Goal: Task Accomplishment & Management: Manage account settings

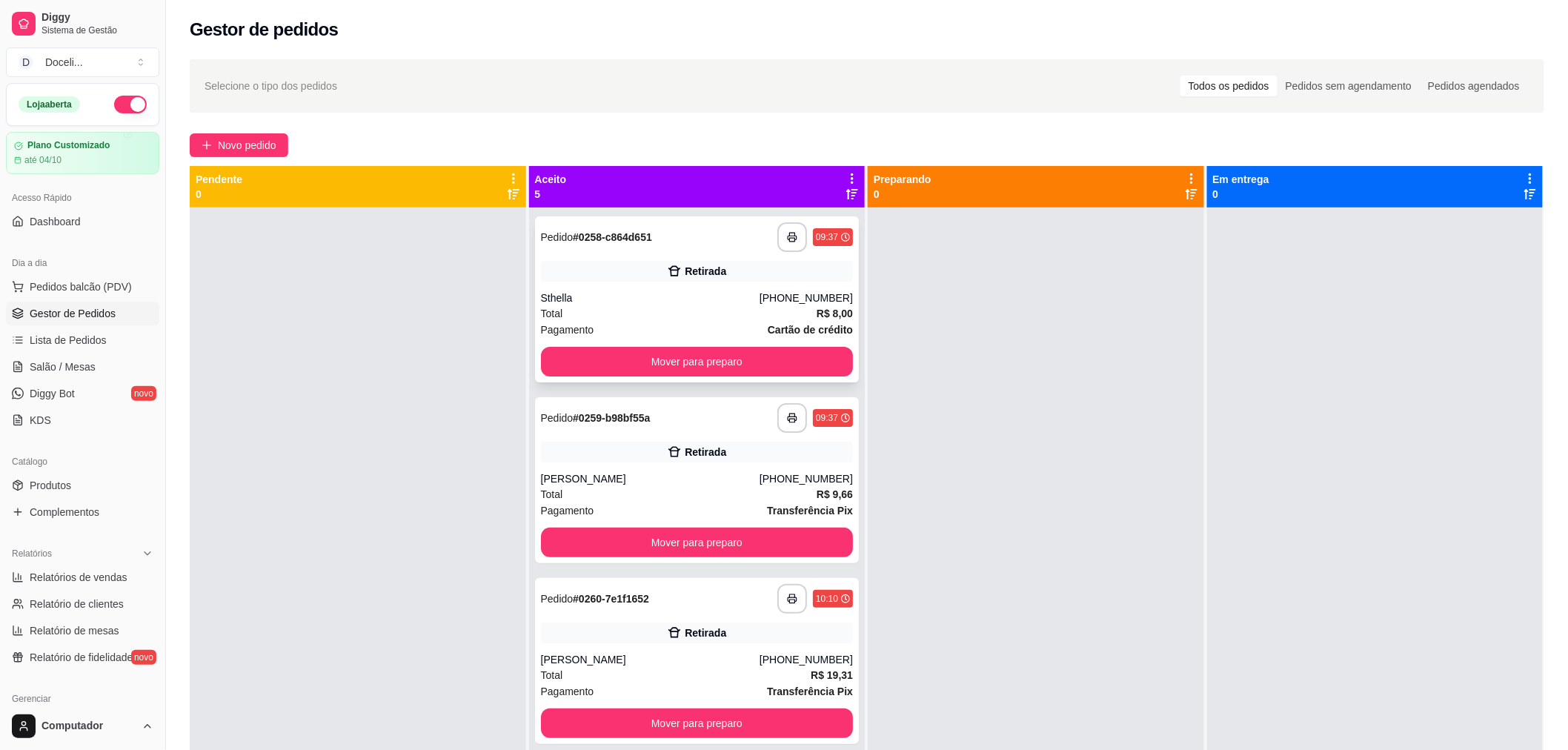
scroll to position [41, 0]
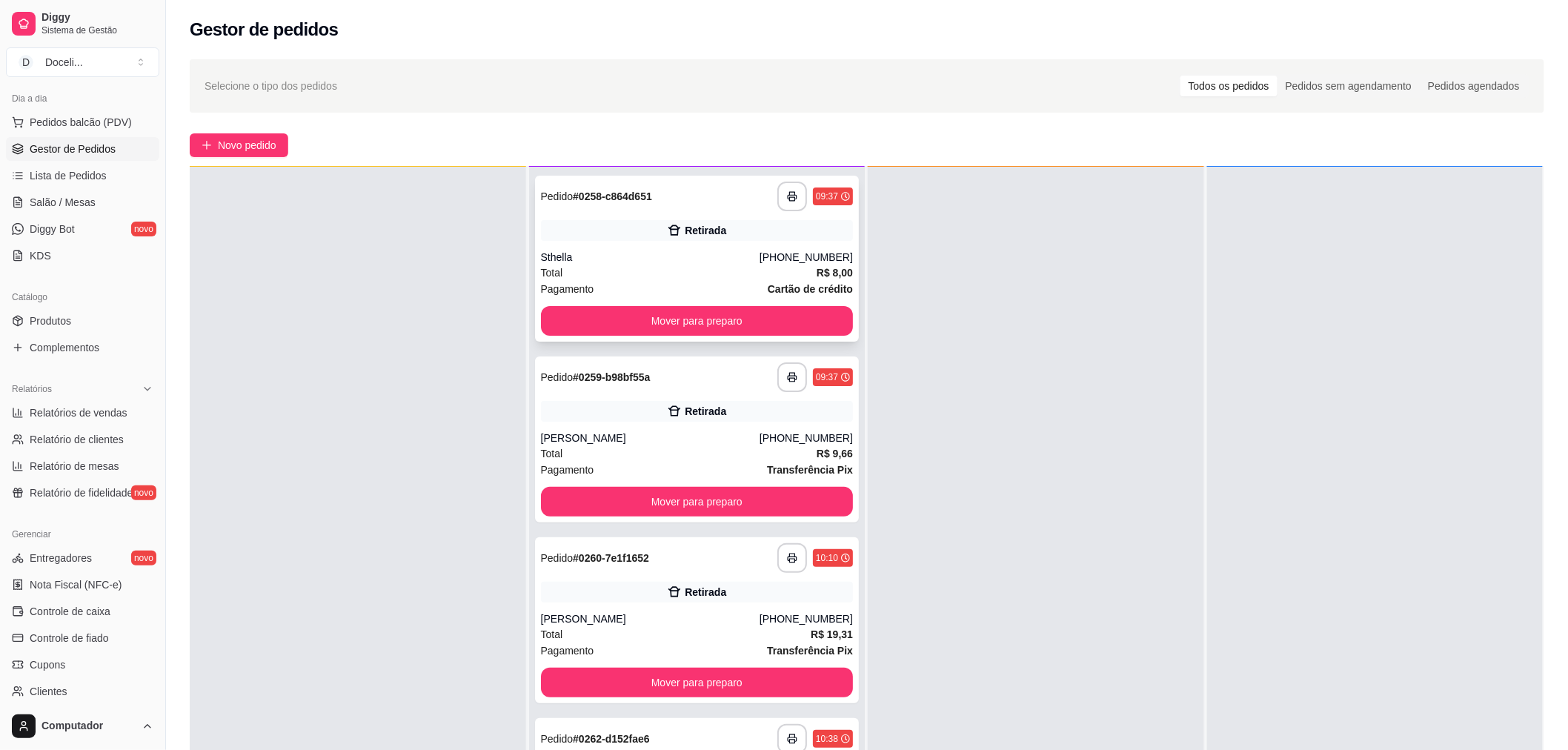
click at [684, 250] on div "Sthella" at bounding box center [650, 257] width 218 height 15
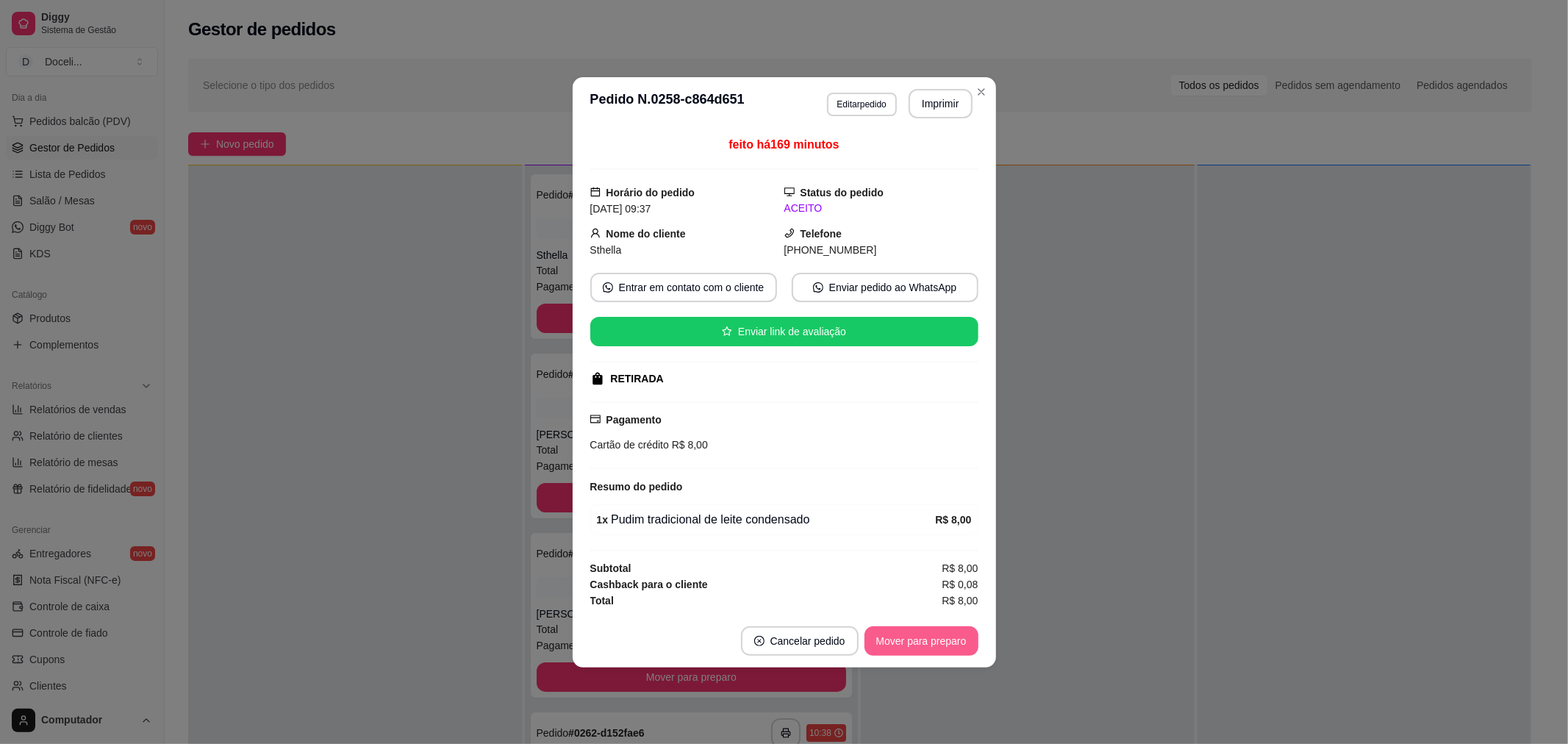
click at [942, 637] on button "Mover para preparo" at bounding box center [921, 641] width 114 height 29
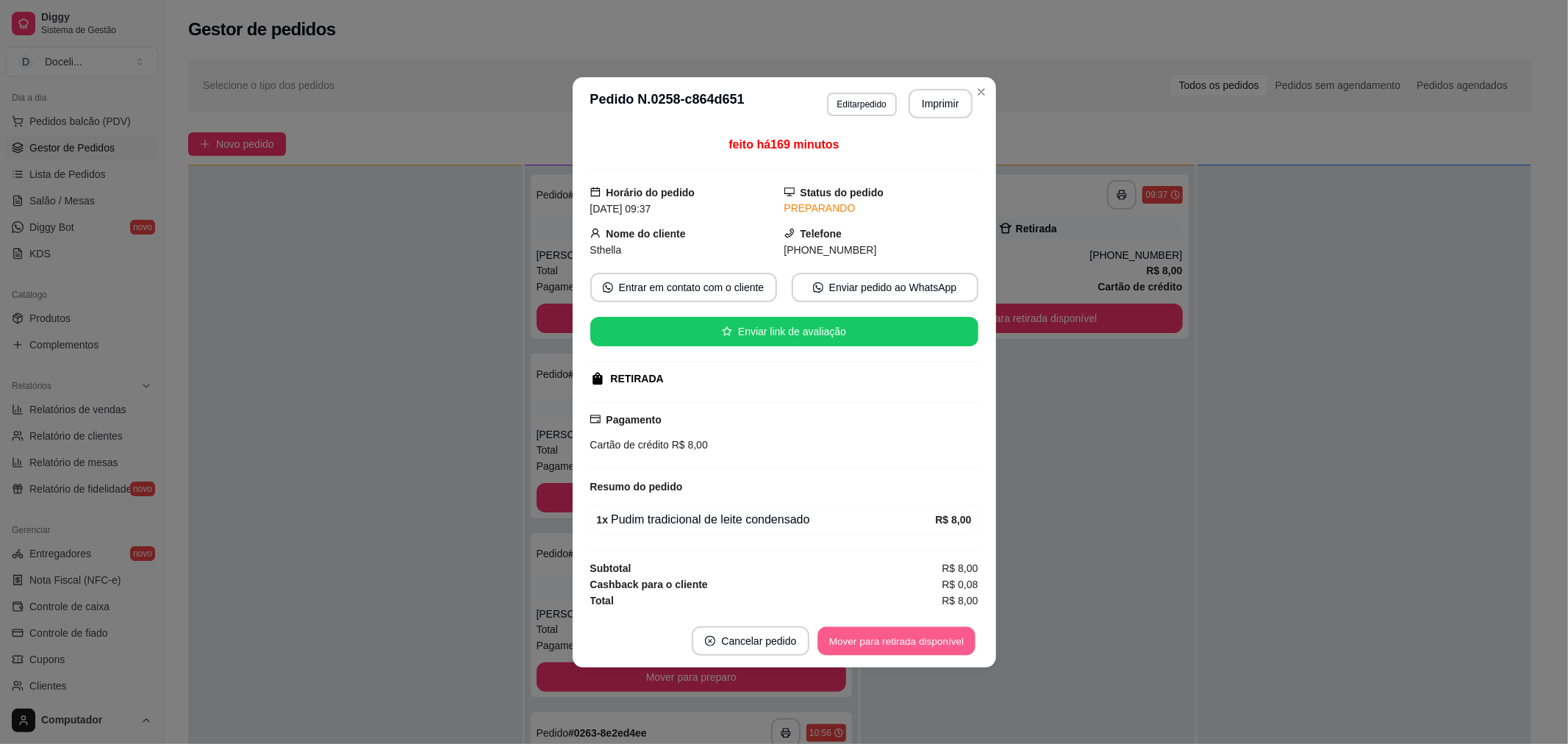
click at [943, 638] on button "Mover para retirada disponível" at bounding box center [896, 641] width 157 height 28
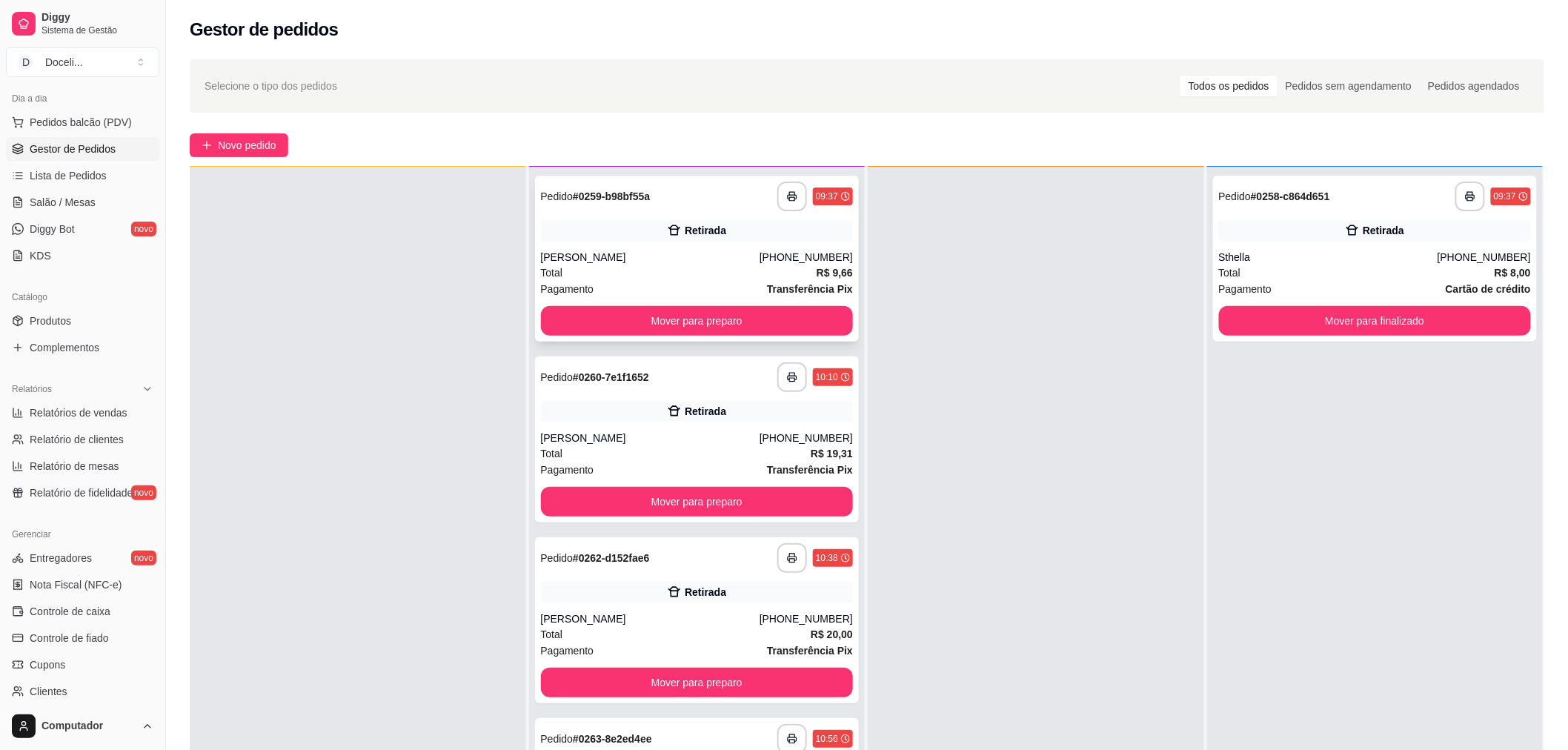
click at [626, 252] on div "[PERSON_NAME]" at bounding box center [650, 257] width 218 height 15
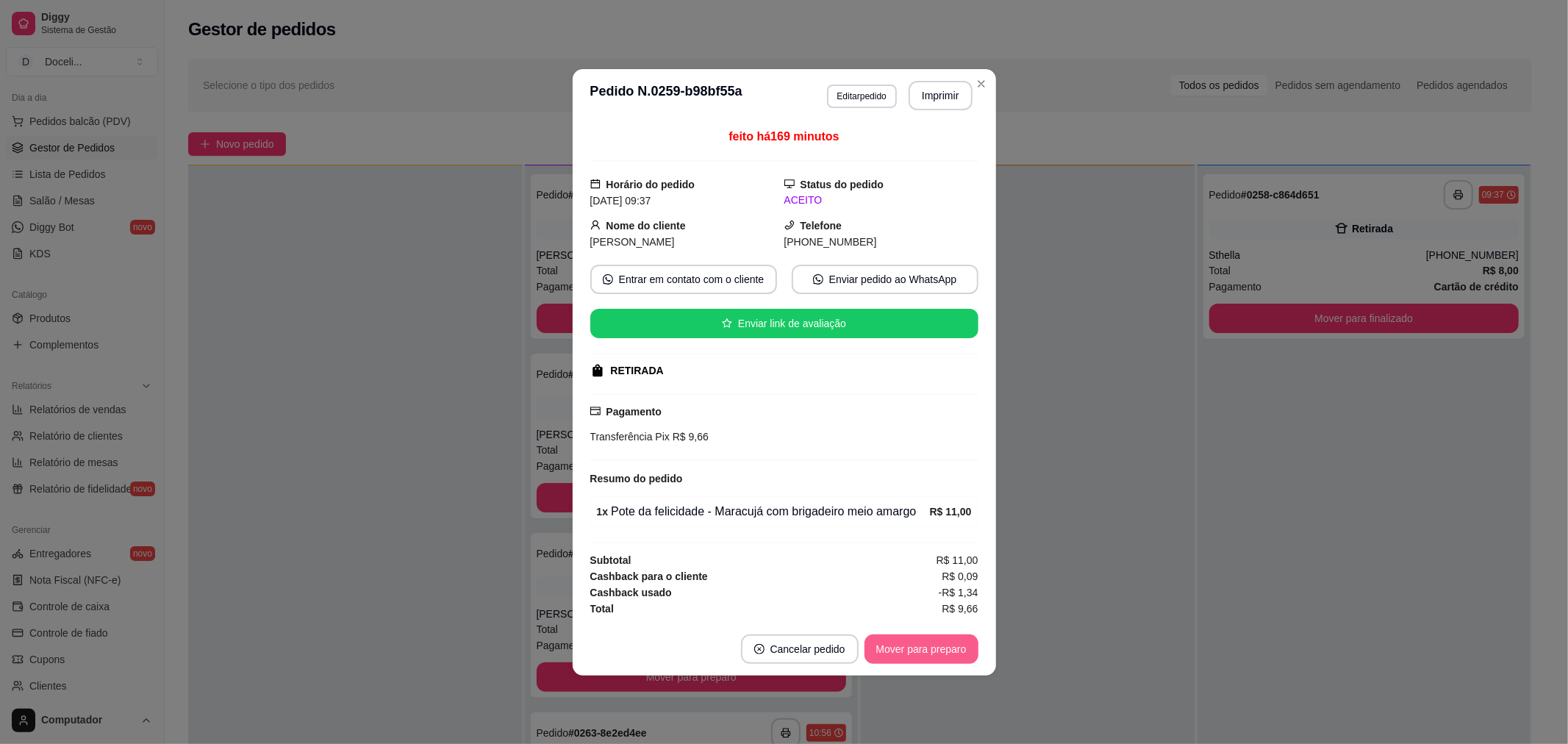
click at [905, 654] on button "Mover para preparo" at bounding box center [921, 648] width 114 height 29
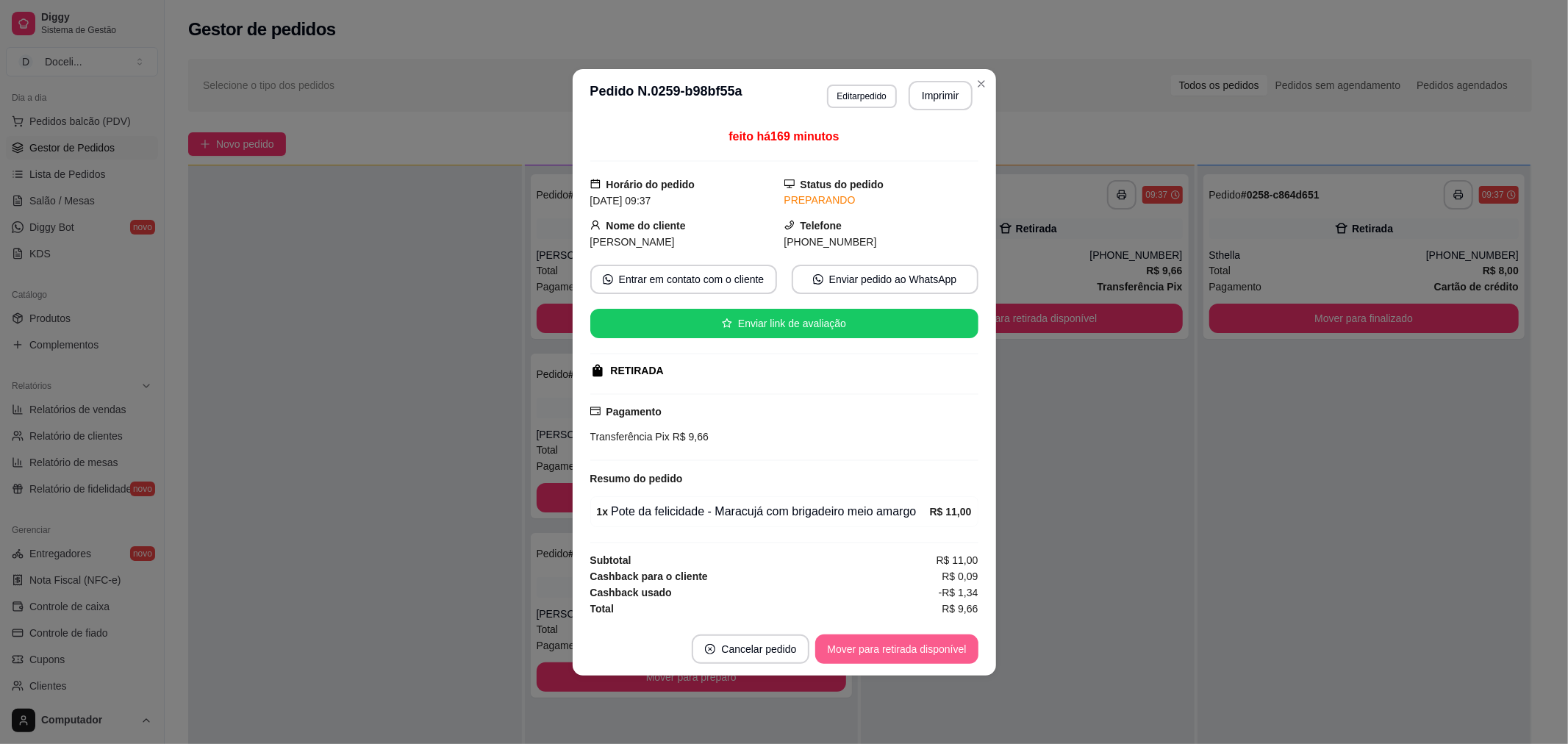
click at [905, 654] on button "Mover para retirada disponível" at bounding box center [896, 648] width 162 height 29
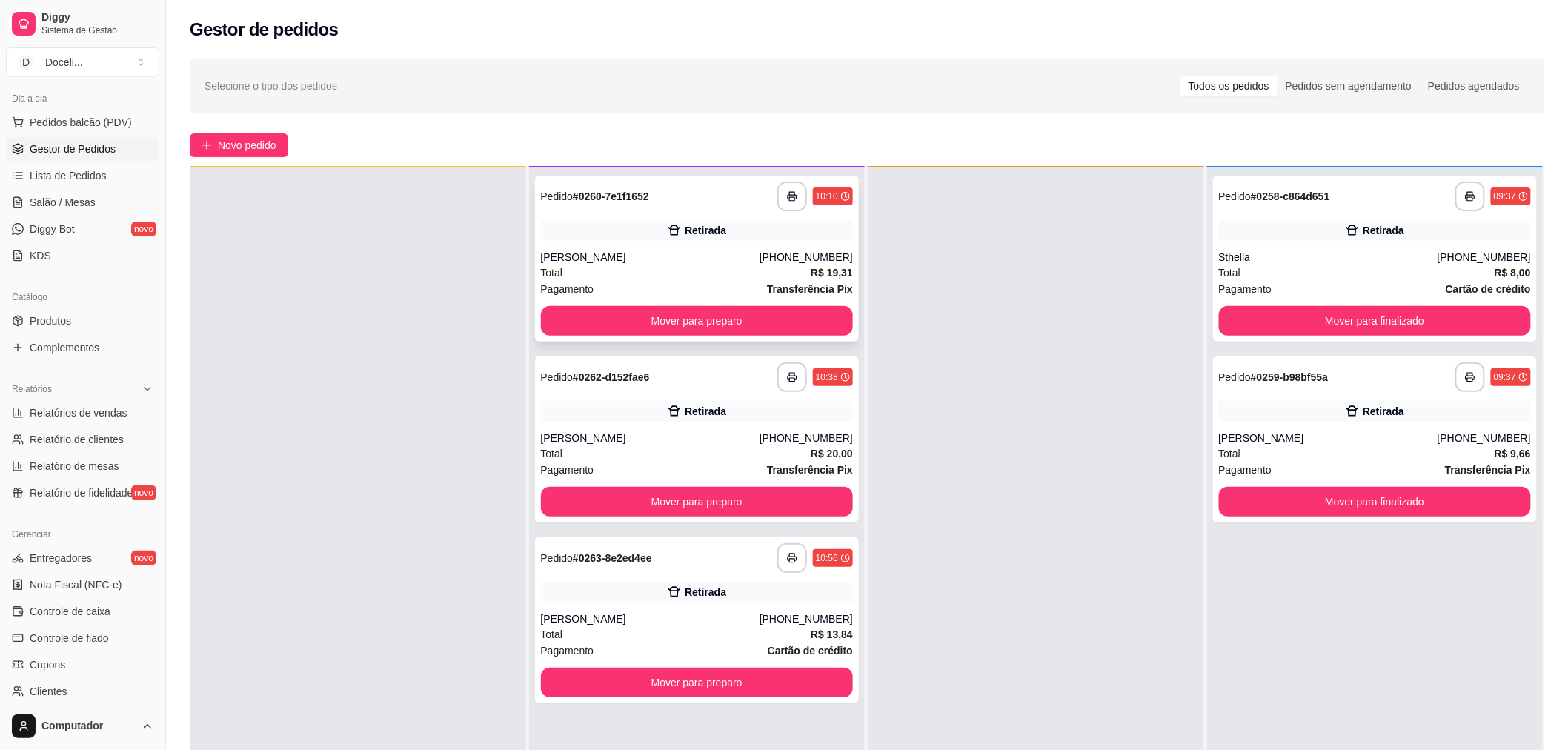
click at [669, 197] on div "**********" at bounding box center [697, 196] width 312 height 29
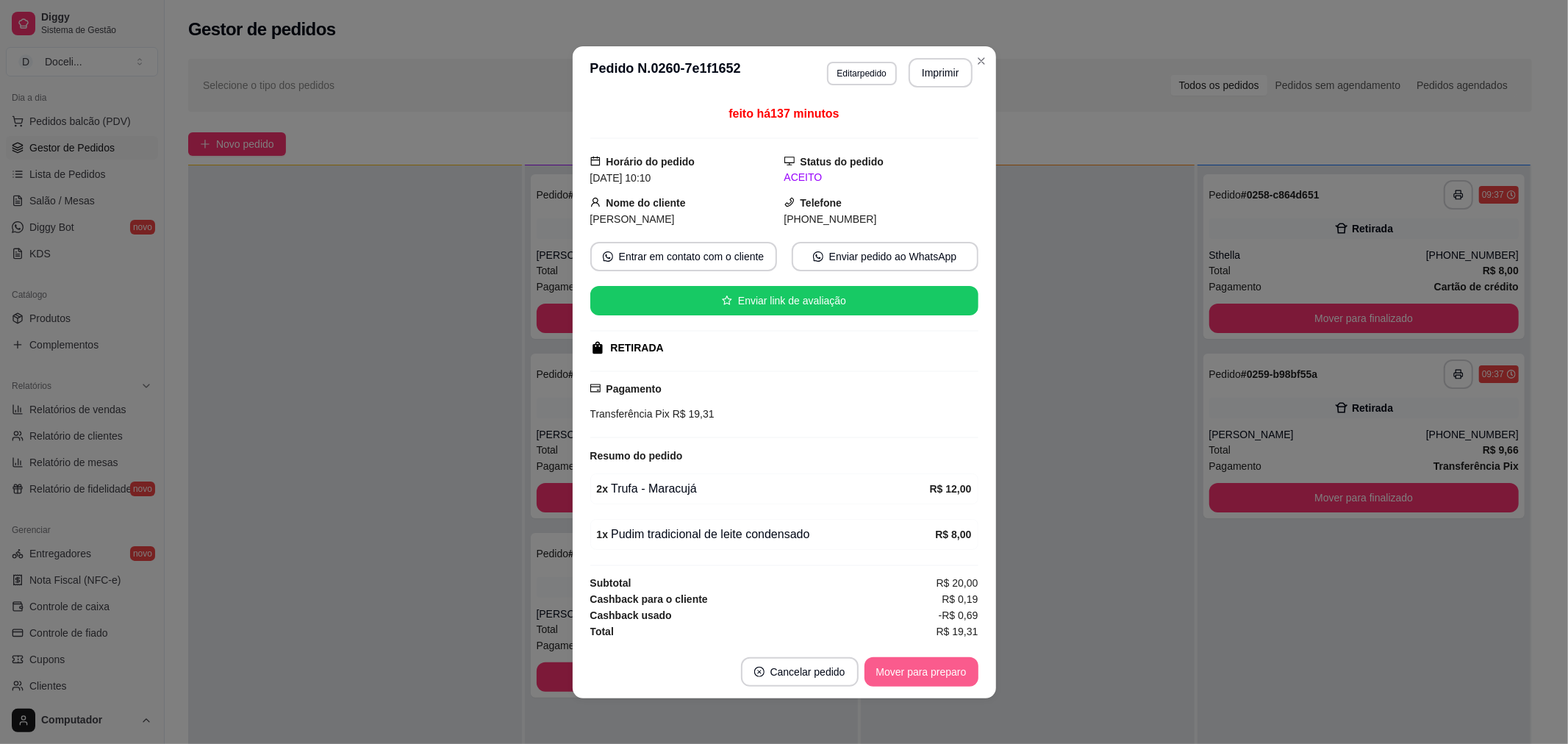
click at [942, 682] on button "Mover para preparo" at bounding box center [921, 672] width 114 height 29
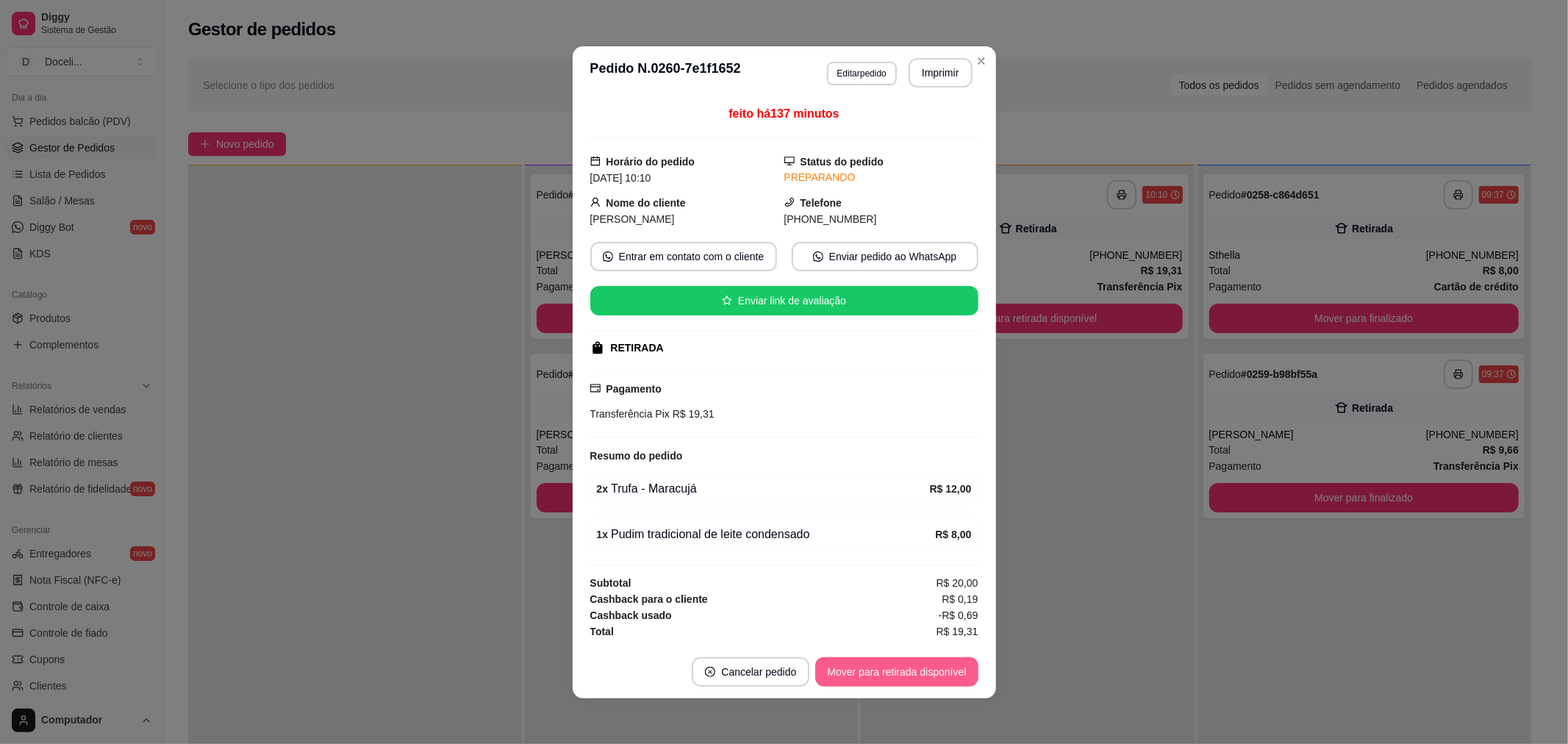
click at [938, 678] on button "Mover para retirada disponível" at bounding box center [896, 672] width 162 height 29
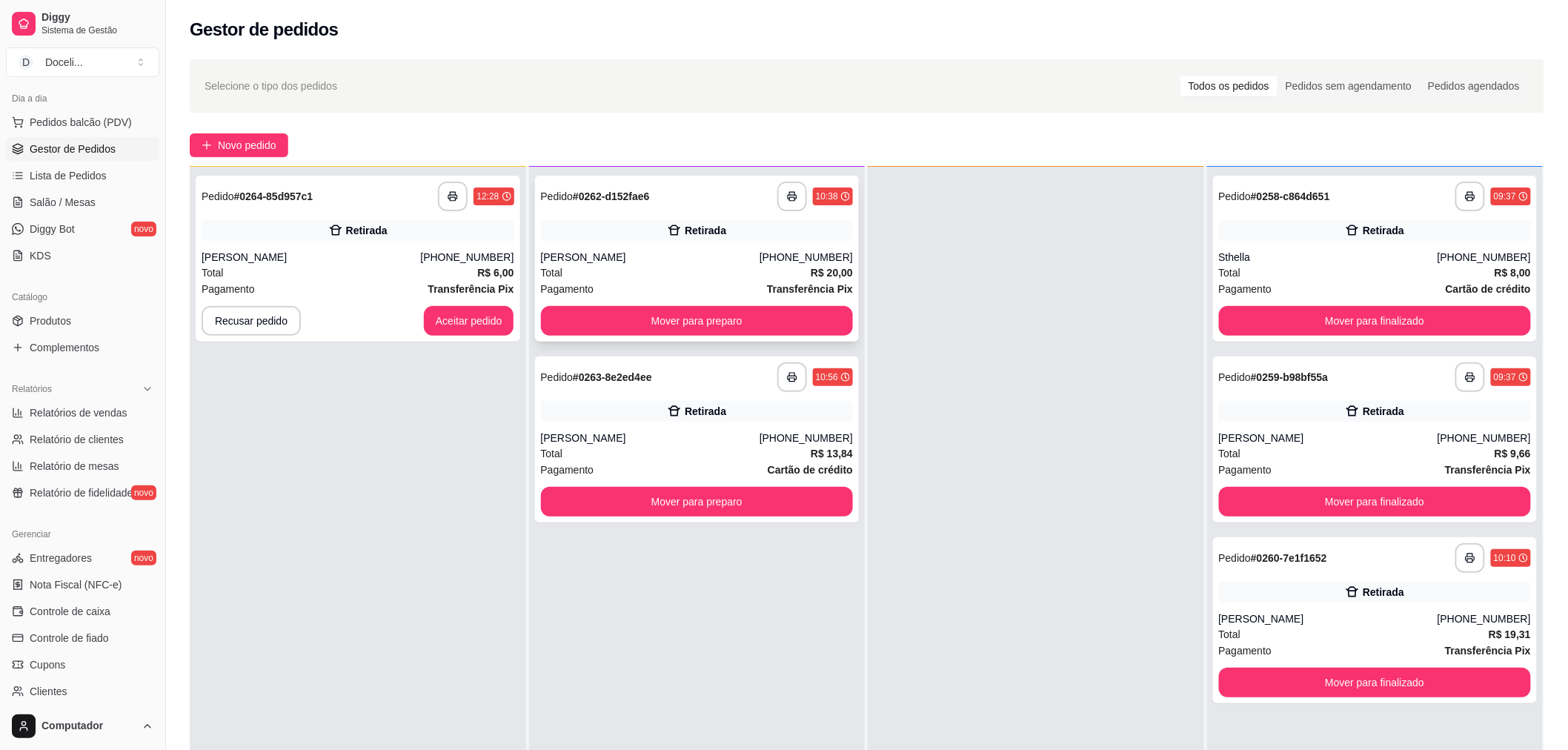
click at [699, 195] on div "**********" at bounding box center [697, 196] width 312 height 29
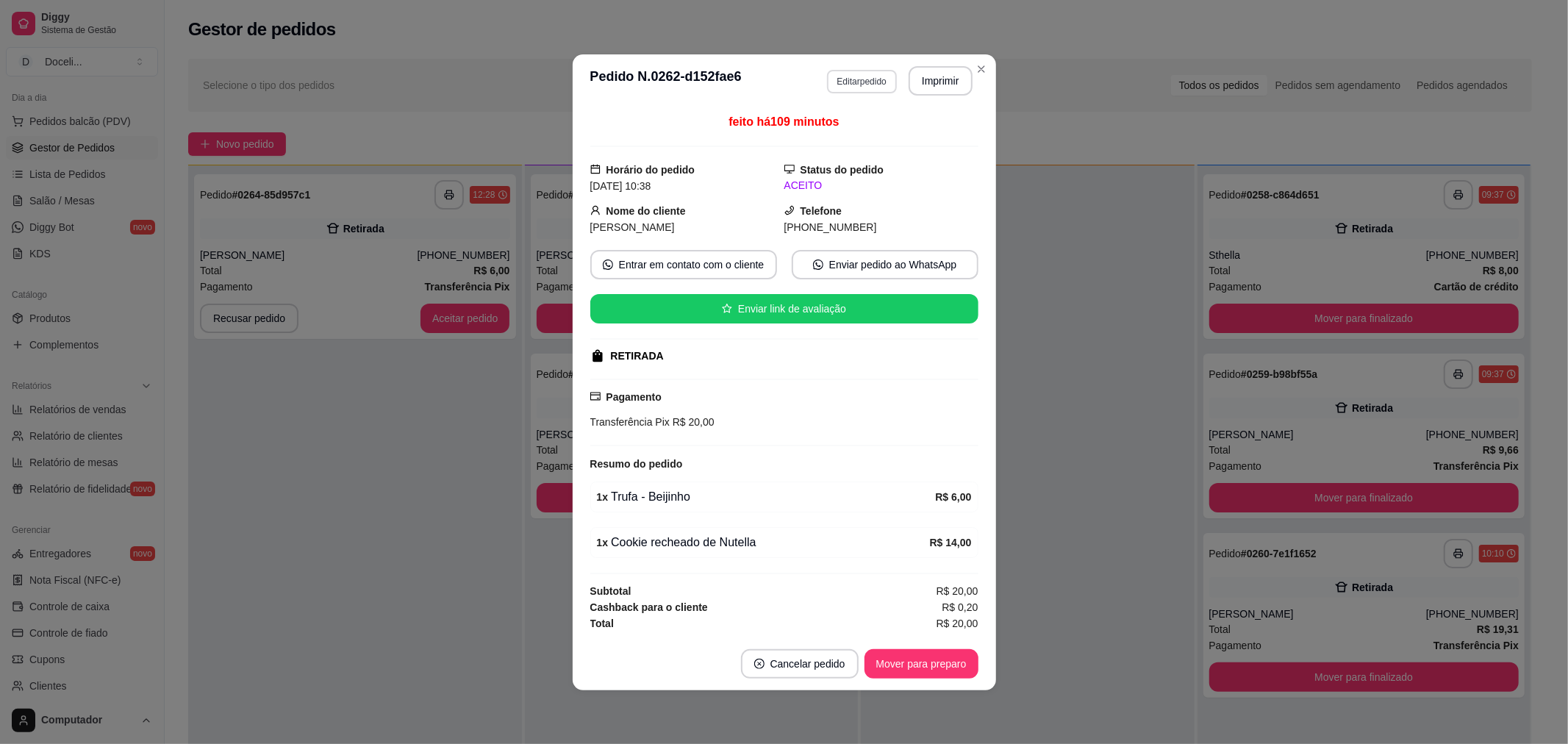
click at [870, 82] on button "Editar pedido" at bounding box center [861, 82] width 70 height 23
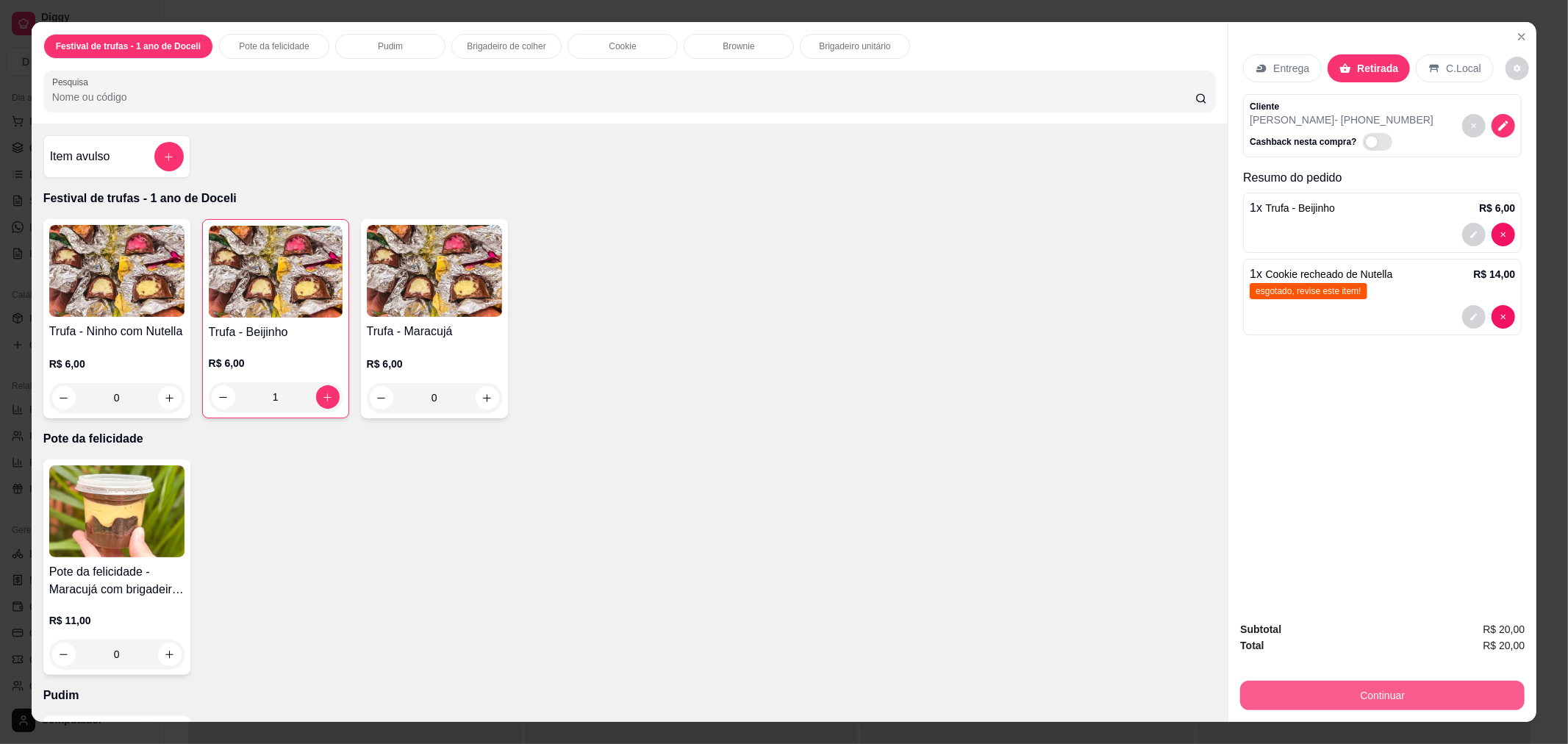
click at [1381, 689] on button "Continuar" at bounding box center [1381, 695] width 284 height 29
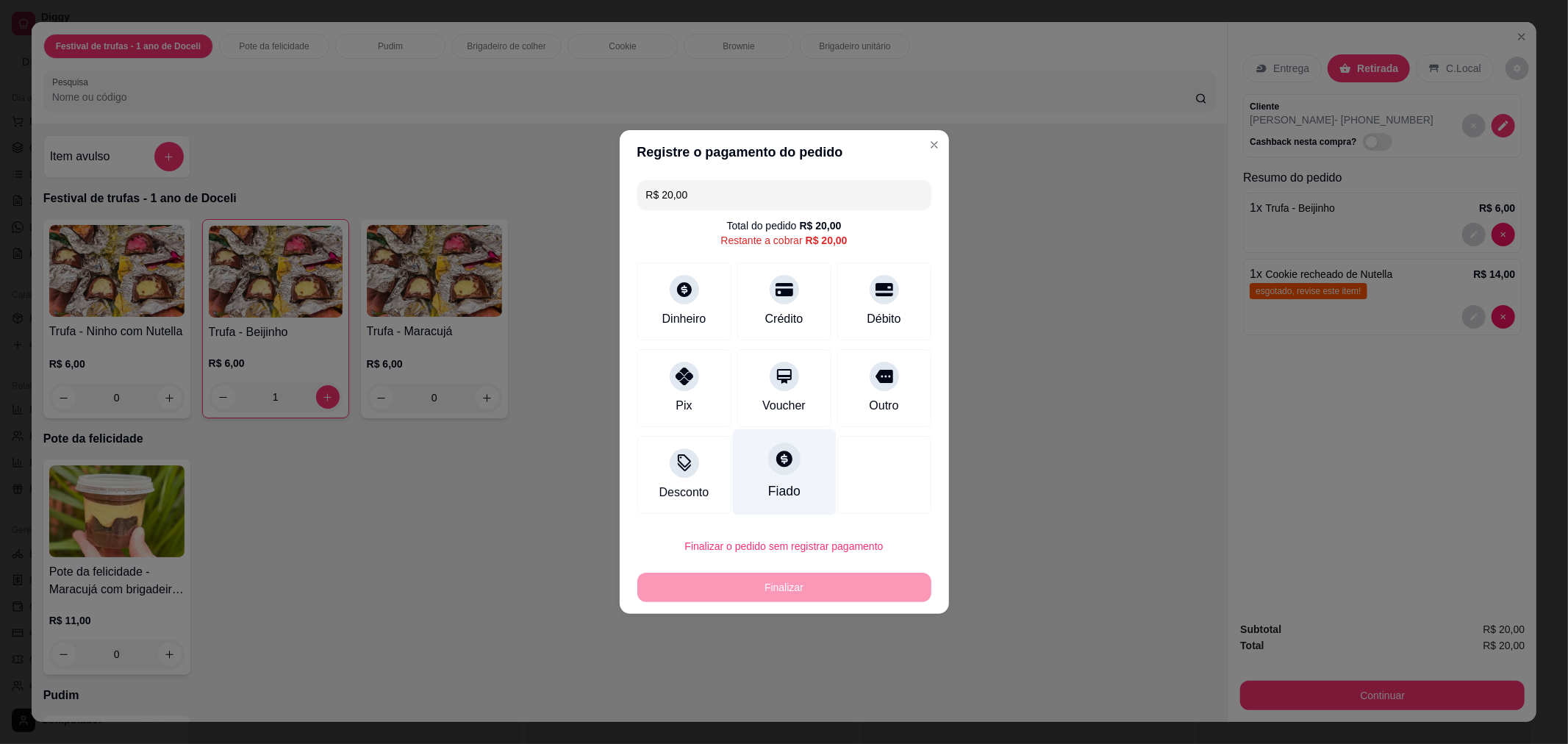
click at [781, 450] on icon at bounding box center [783, 458] width 19 height 19
type input "R$ 0,00"
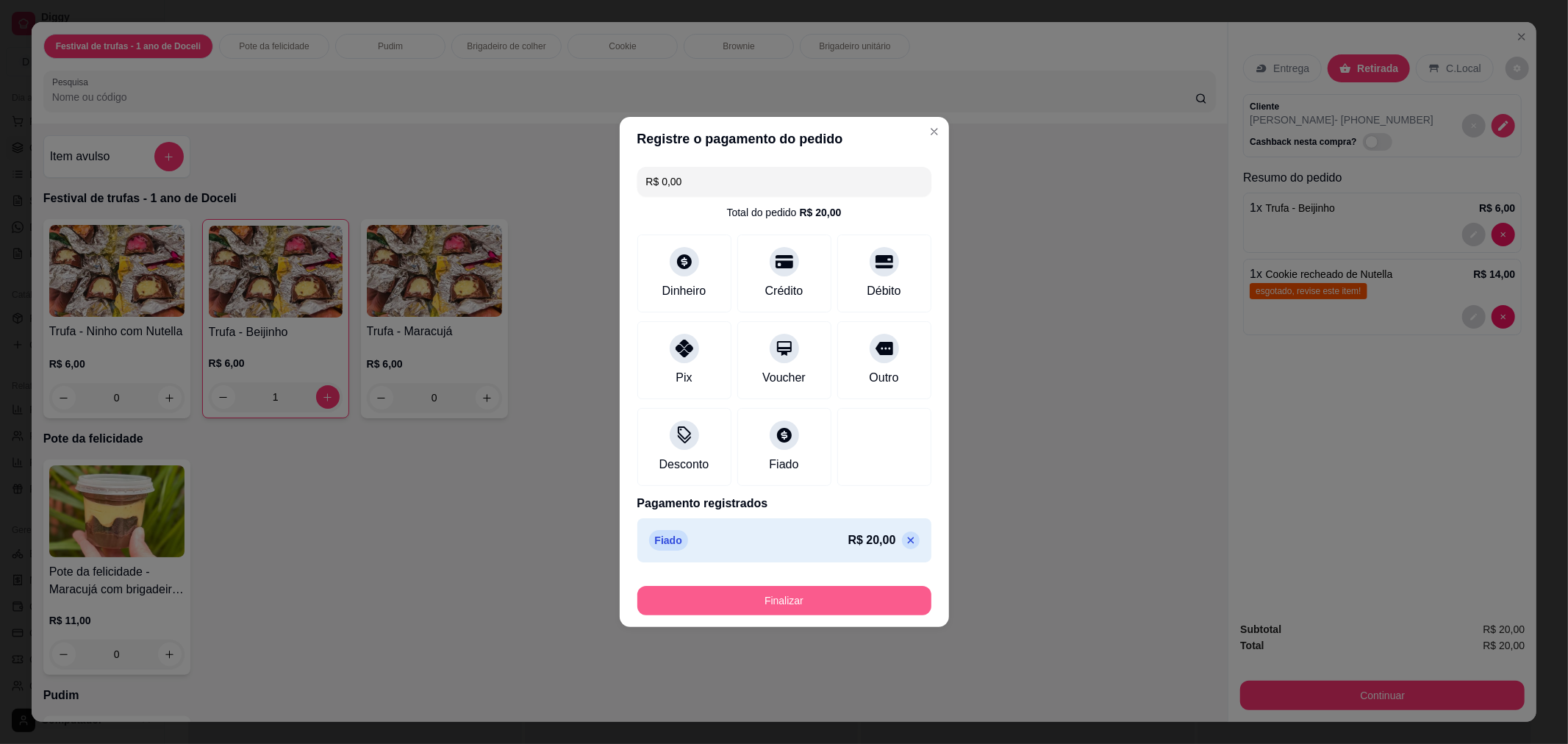
click at [808, 599] on button "Finalizar" at bounding box center [784, 600] width 294 height 29
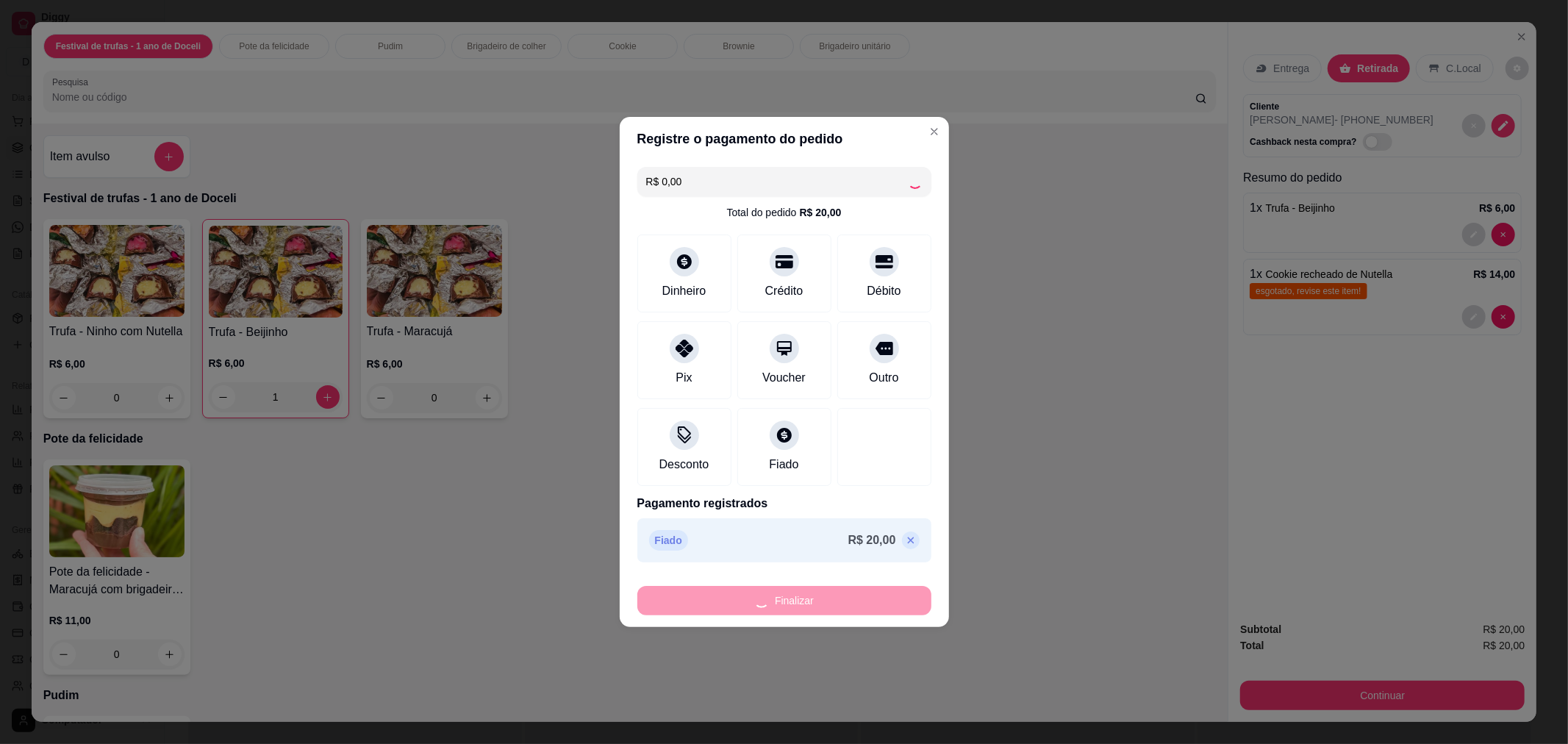
type input "0"
type input "-R$ 20,00"
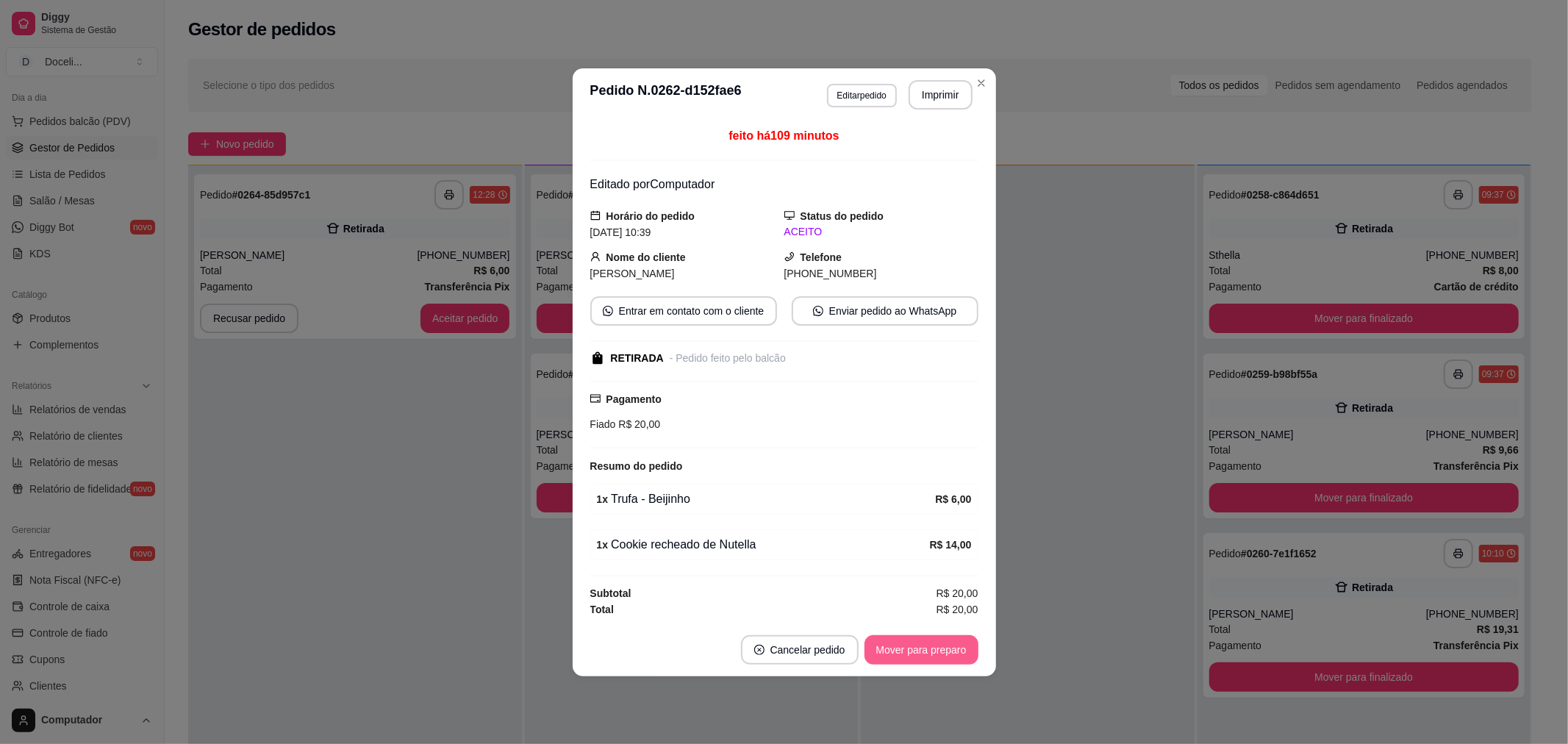
click at [948, 647] on button "Mover para preparo" at bounding box center [921, 649] width 114 height 29
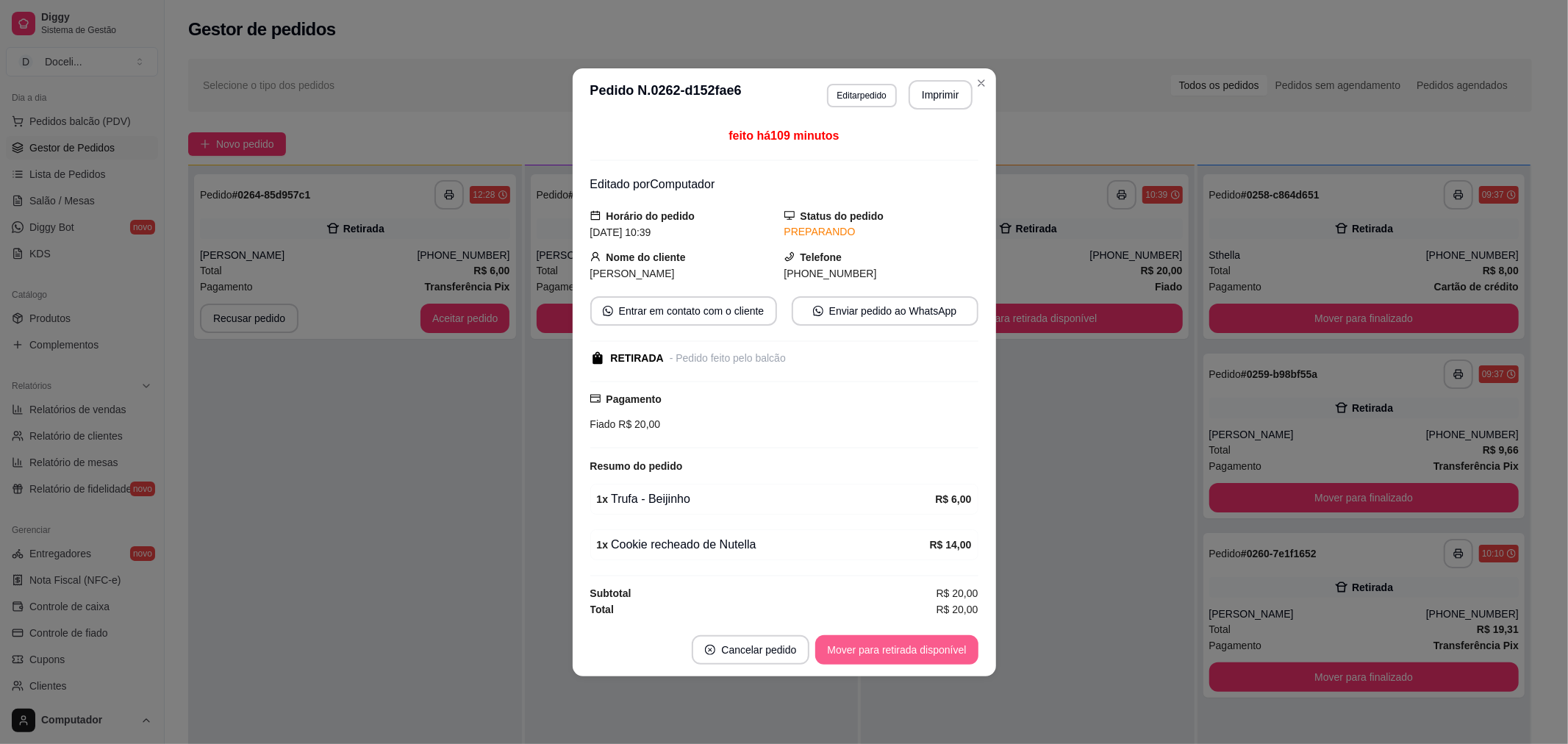
click at [948, 647] on button "Mover para retirada disponível" at bounding box center [896, 649] width 162 height 29
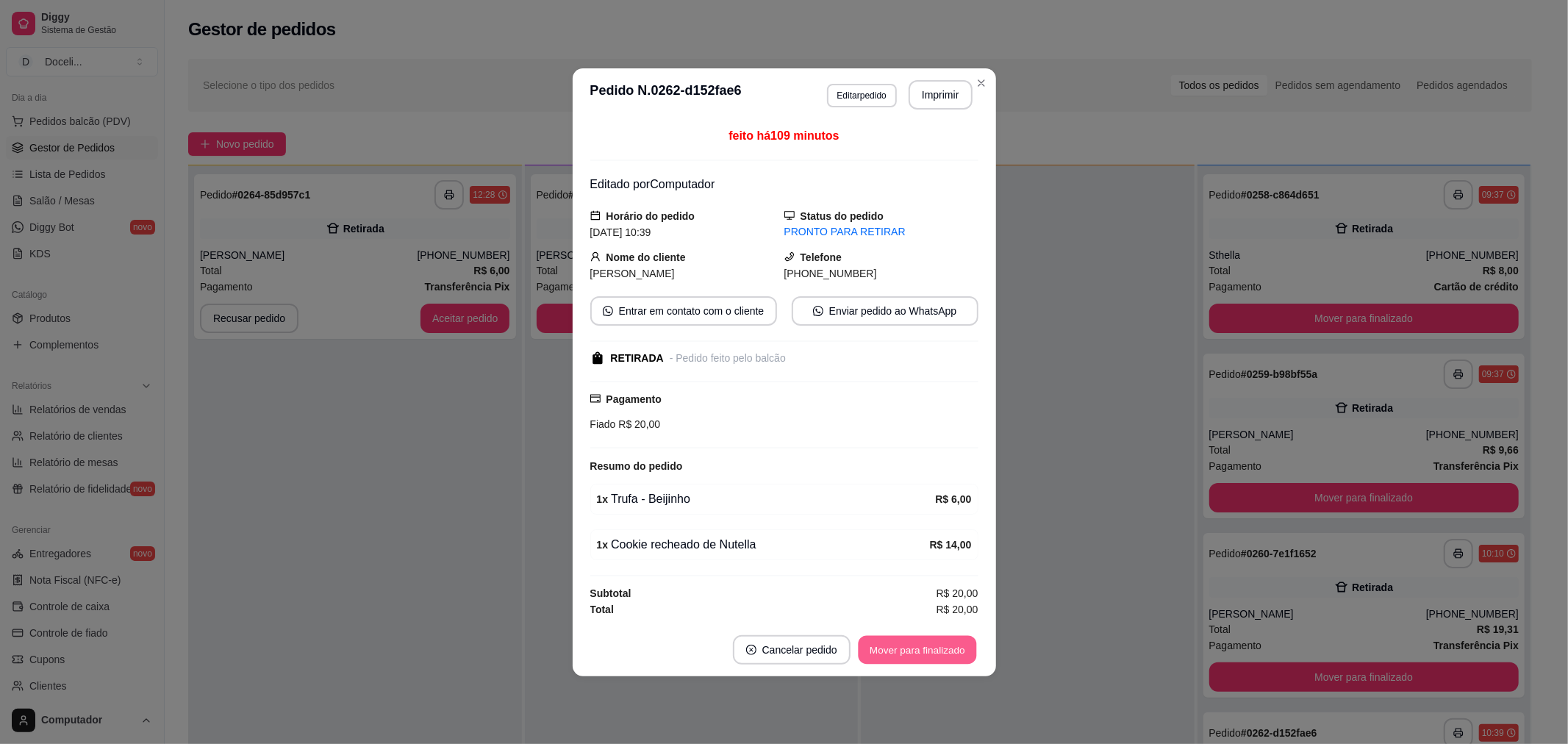
click at [948, 647] on button "Mover para finalizado" at bounding box center [916, 649] width 118 height 28
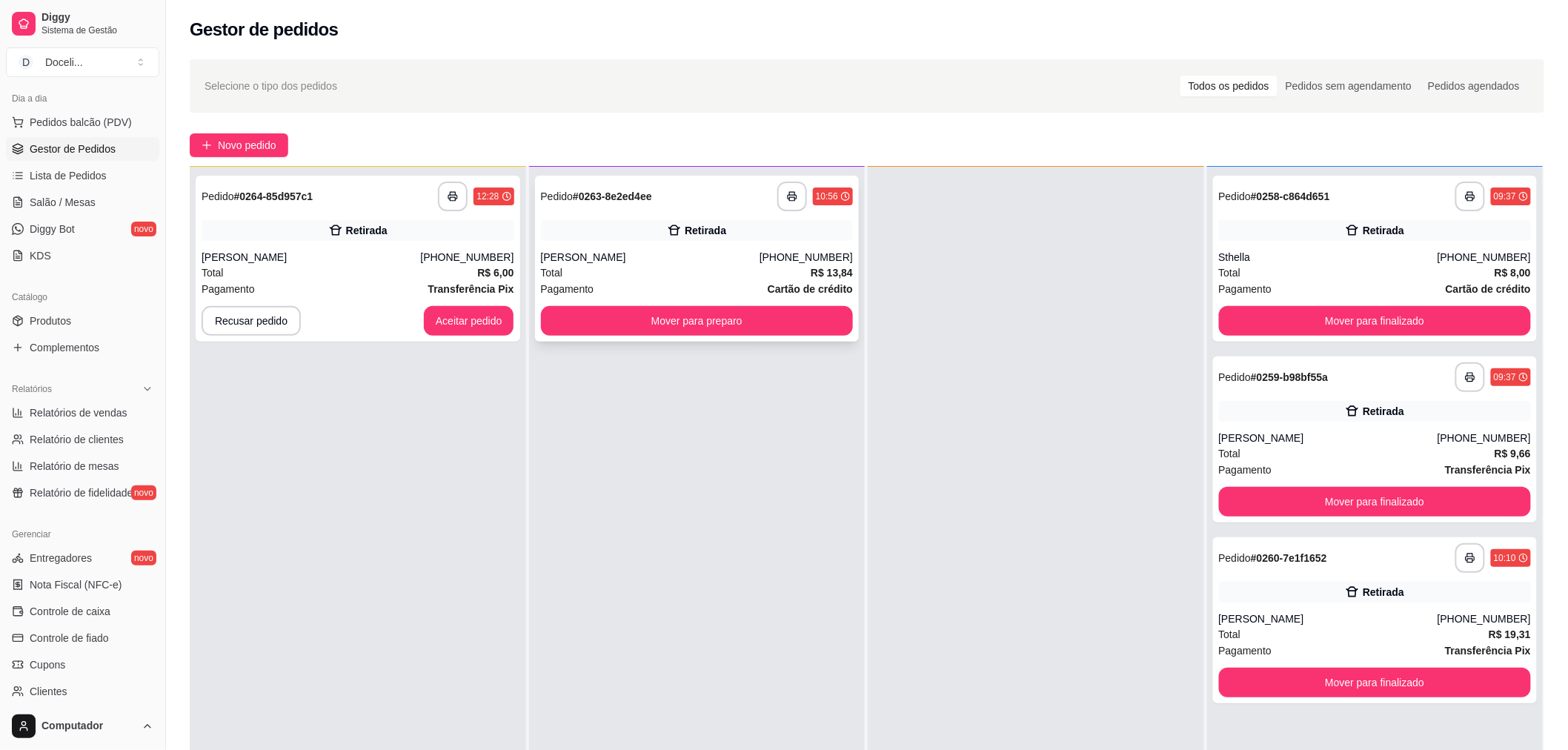
click at [749, 191] on div "**********" at bounding box center [697, 196] width 312 height 29
click at [457, 320] on button "Aceitar pedido" at bounding box center [469, 320] width 91 height 29
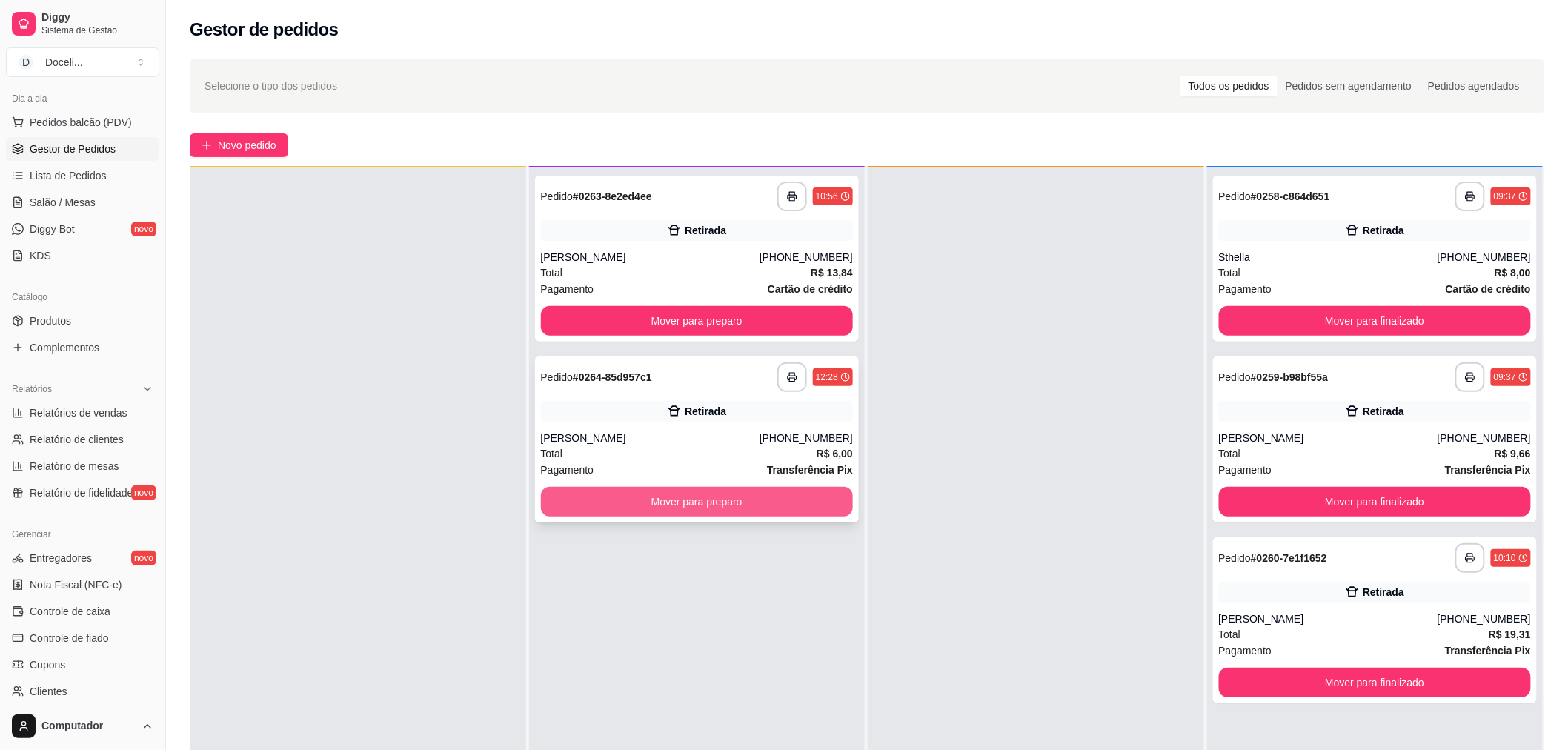
click at [655, 501] on button "Mover para preparo" at bounding box center [697, 501] width 312 height 29
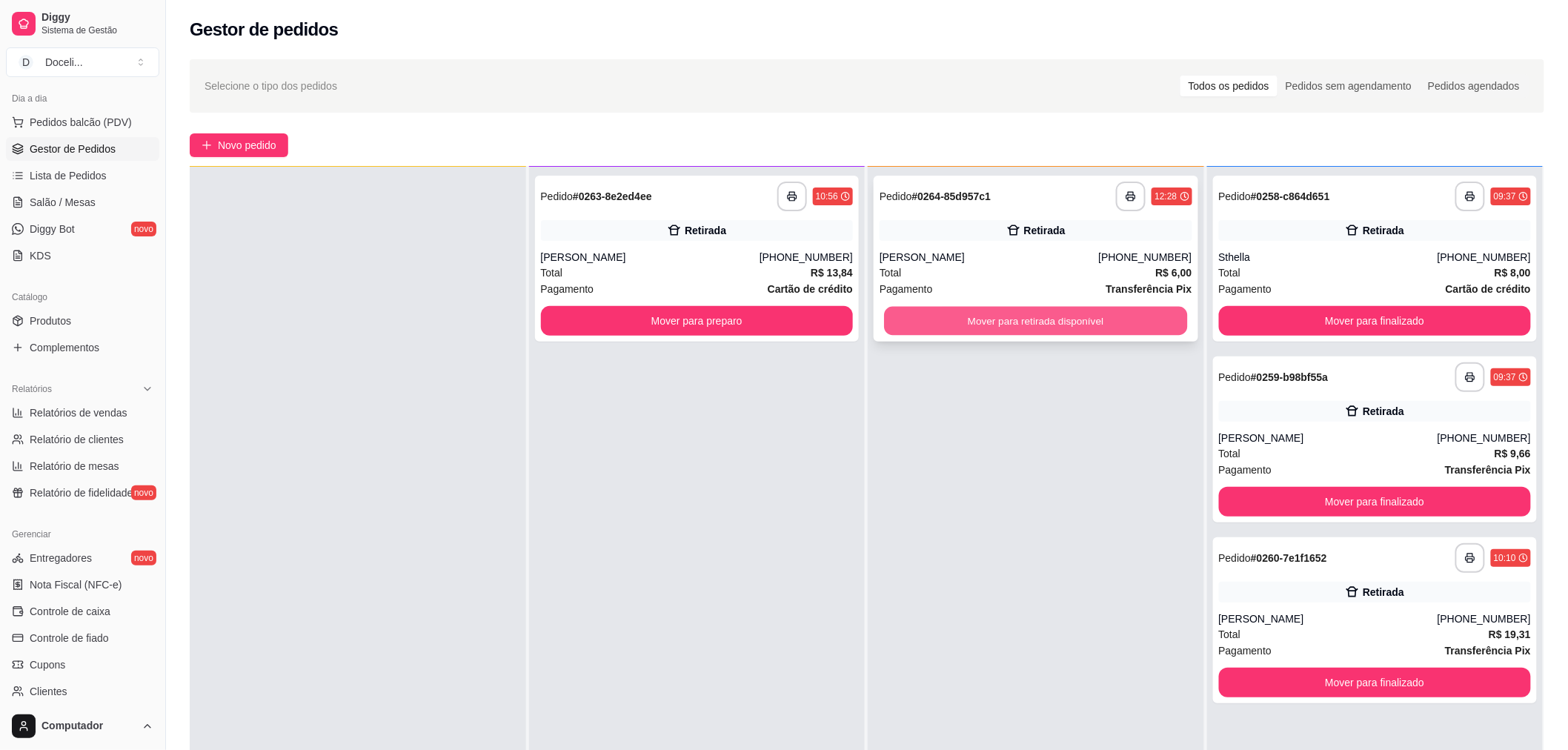
click at [1041, 317] on button "Mover para retirada disponível" at bounding box center [1035, 321] width 303 height 29
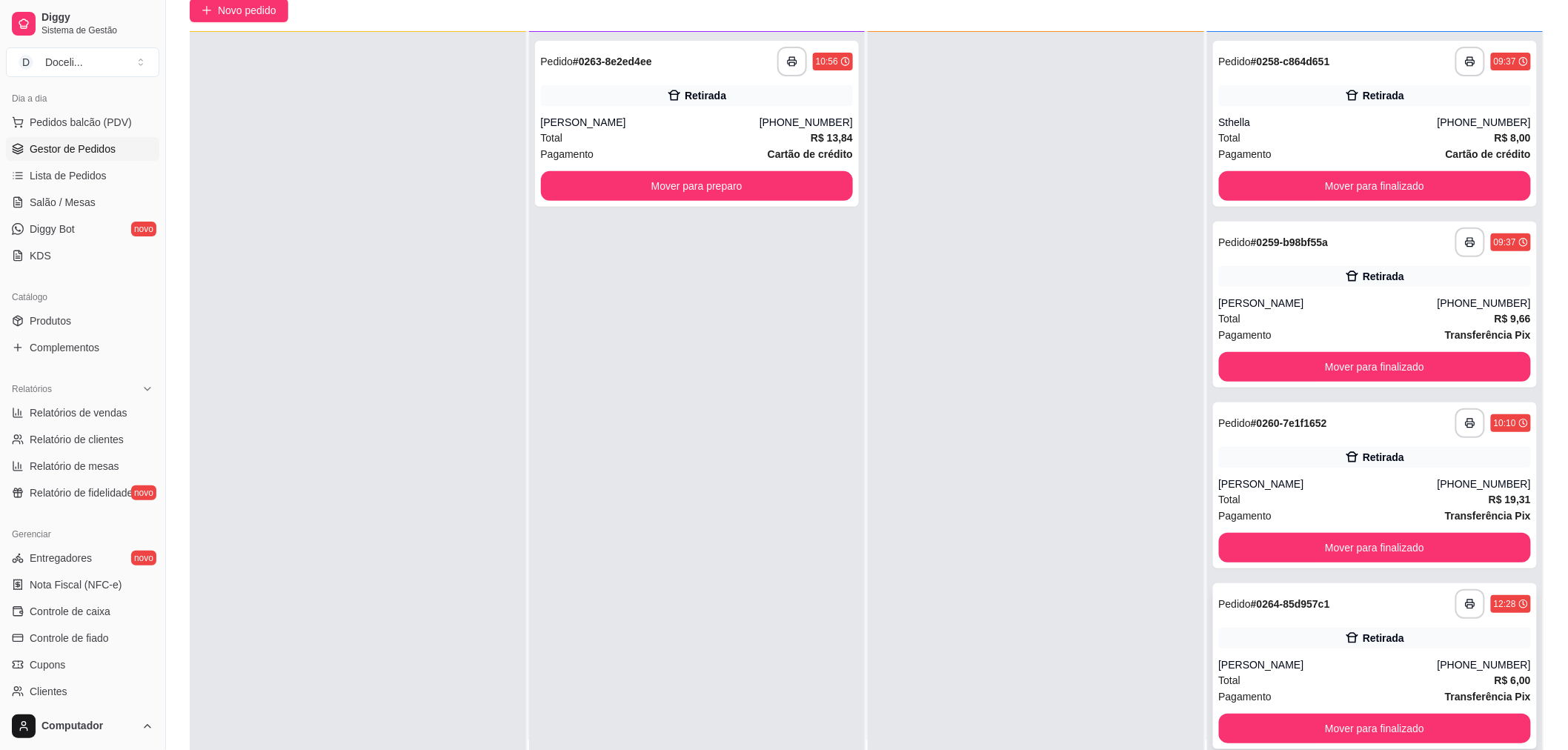
scroll to position [226, 0]
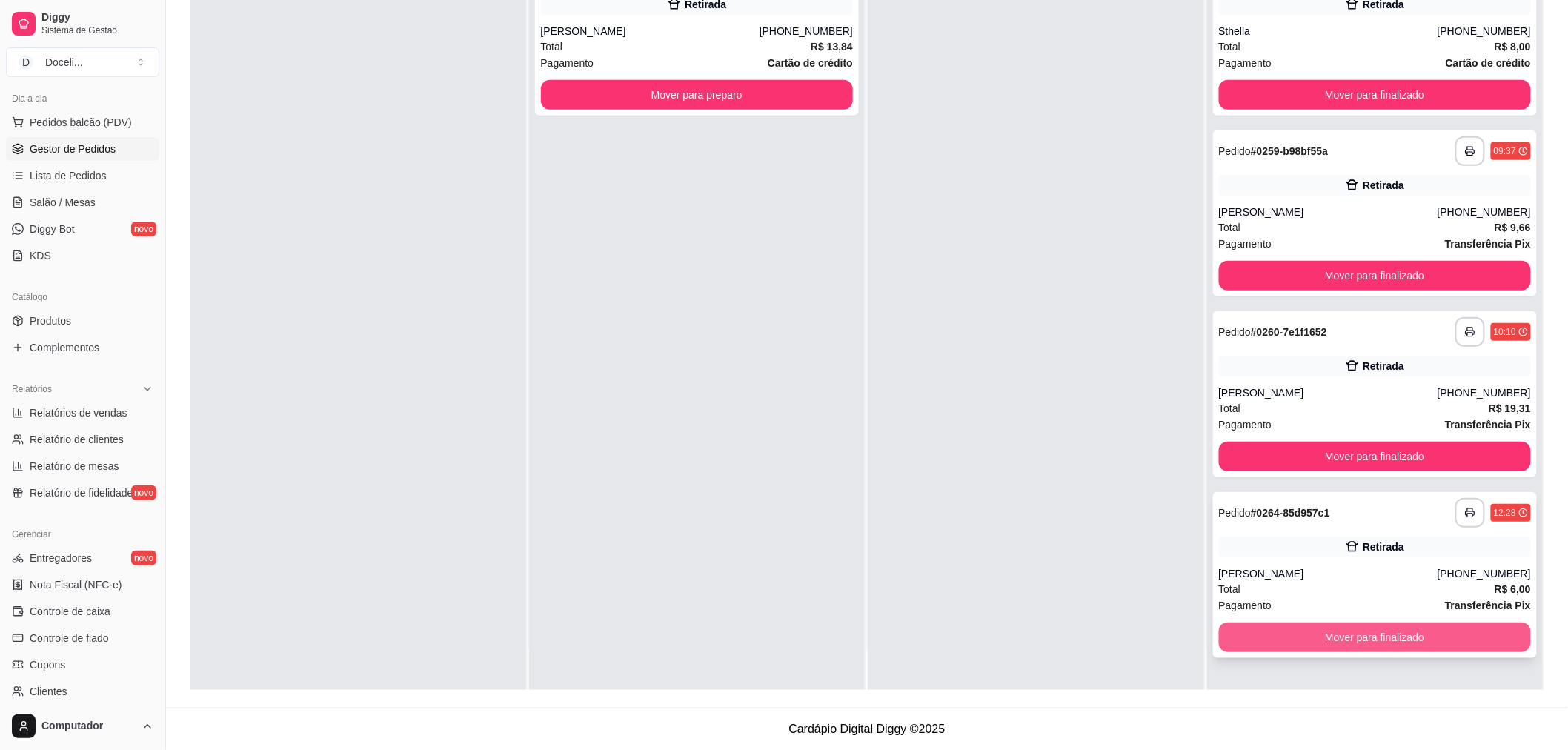
click at [1315, 622] on button "Mover para finalizado" at bounding box center [1375, 637] width 312 height 29
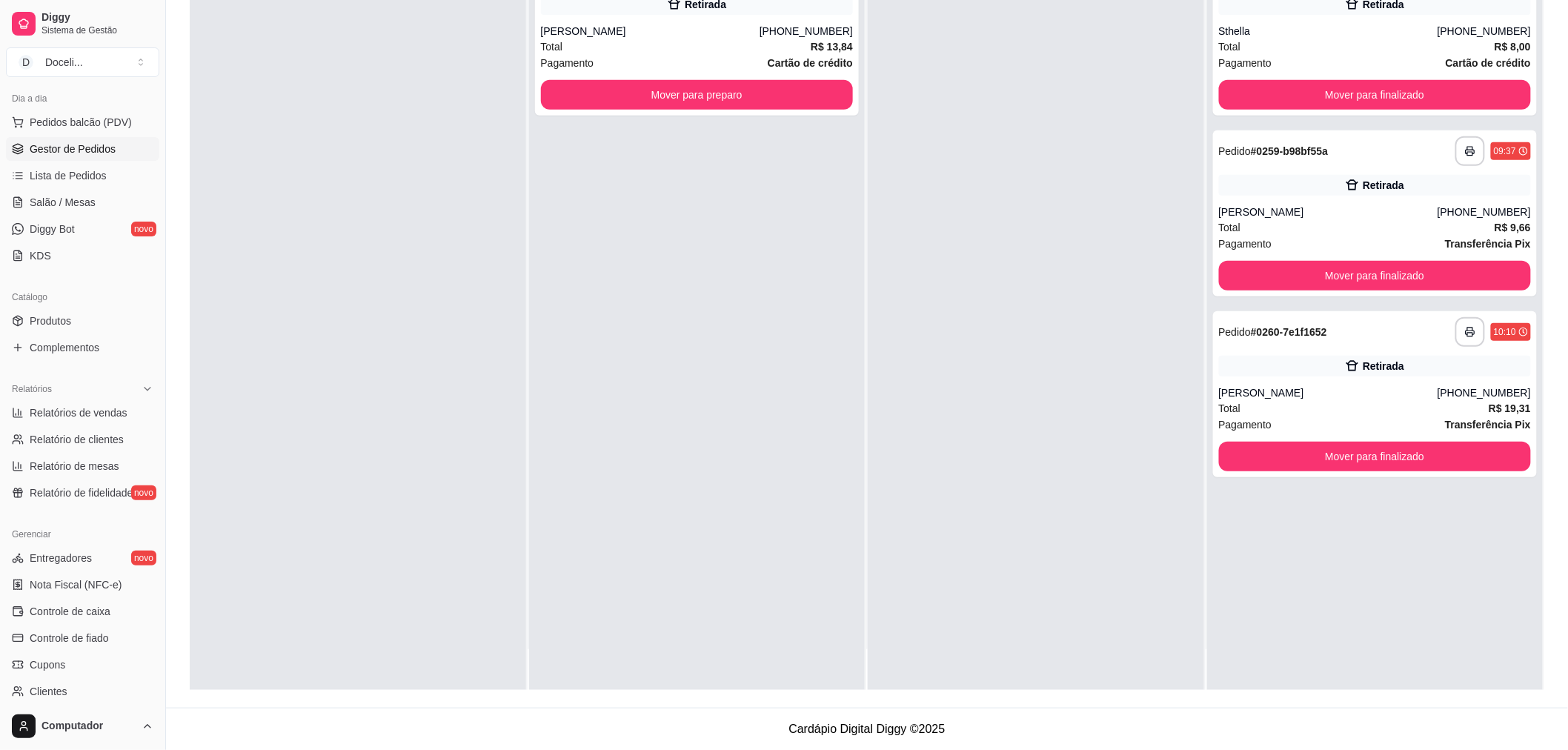
scroll to position [0, 0]
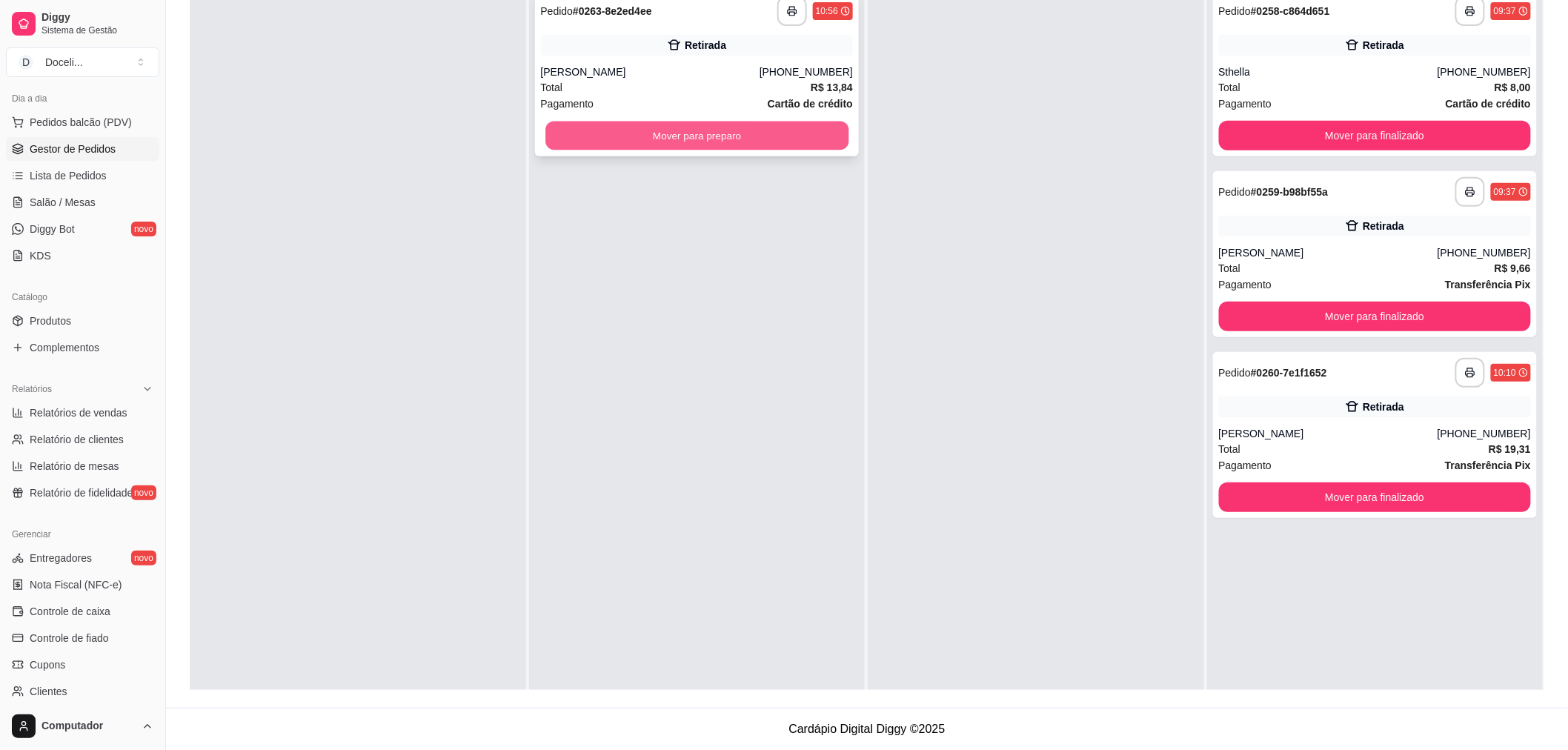
click at [723, 138] on button "Mover para preparo" at bounding box center [696, 136] width 303 height 29
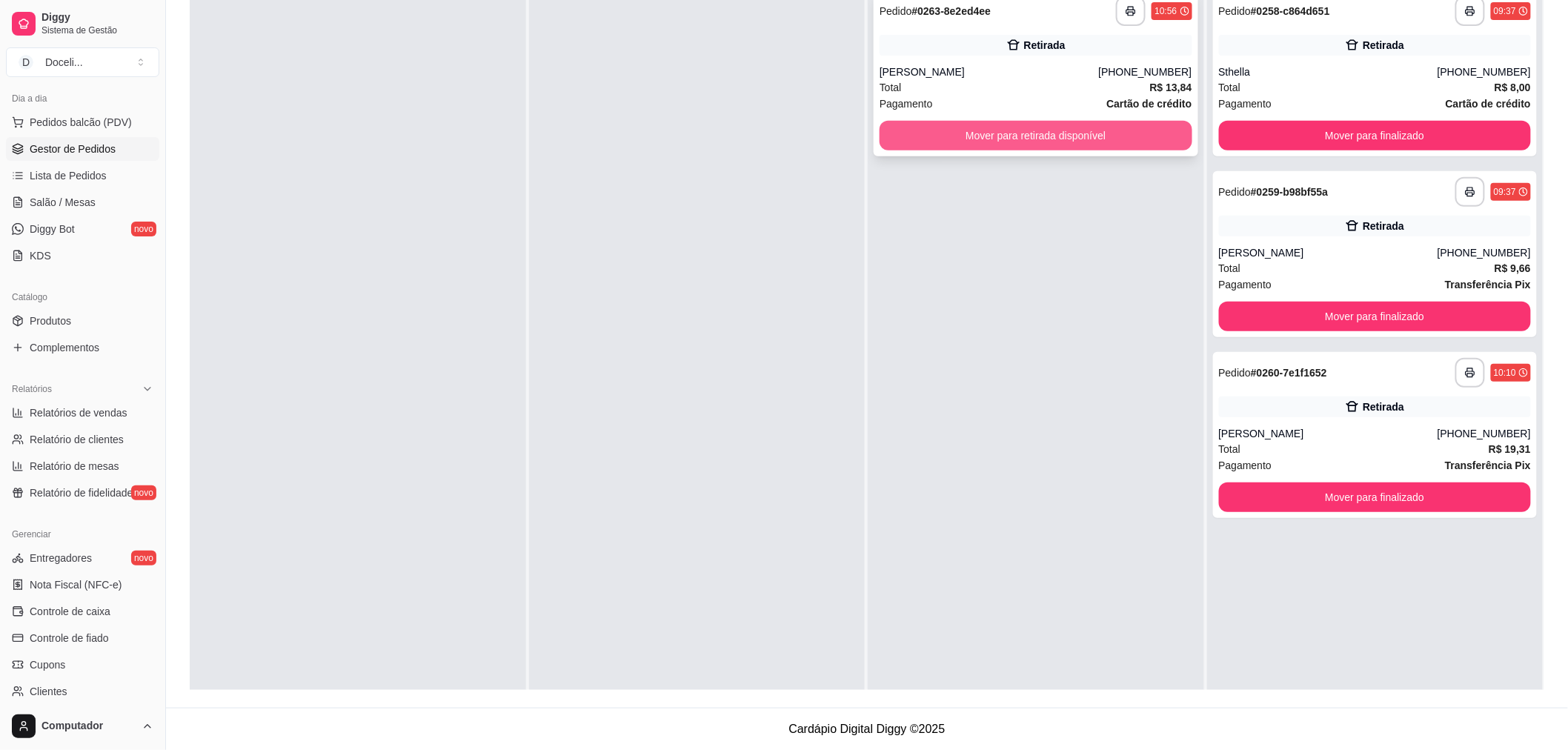
click at [1009, 132] on button "Mover para retirada disponível" at bounding box center [1036, 135] width 312 height 29
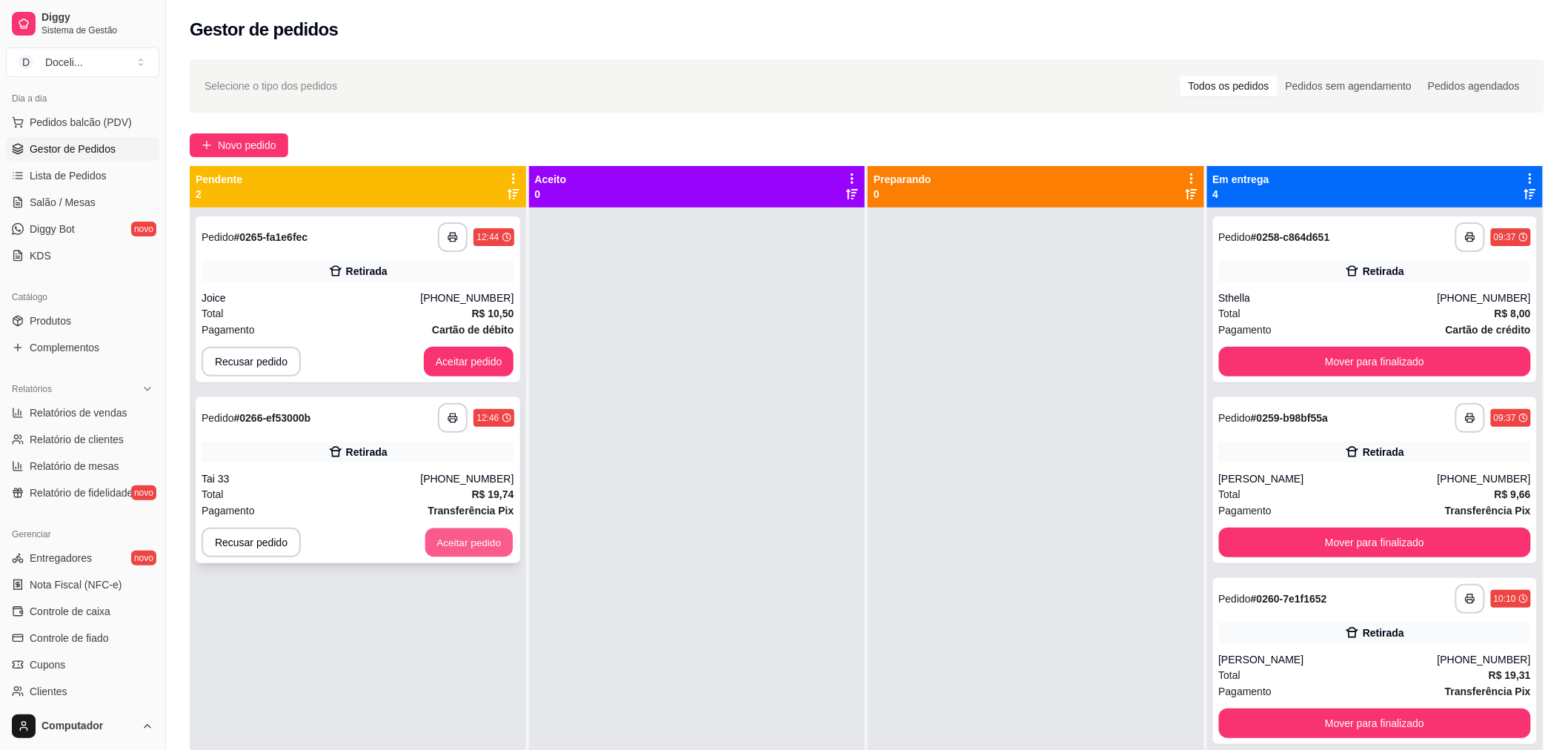
click at [458, 543] on button "Aceitar pedido" at bounding box center [469, 543] width 87 height 29
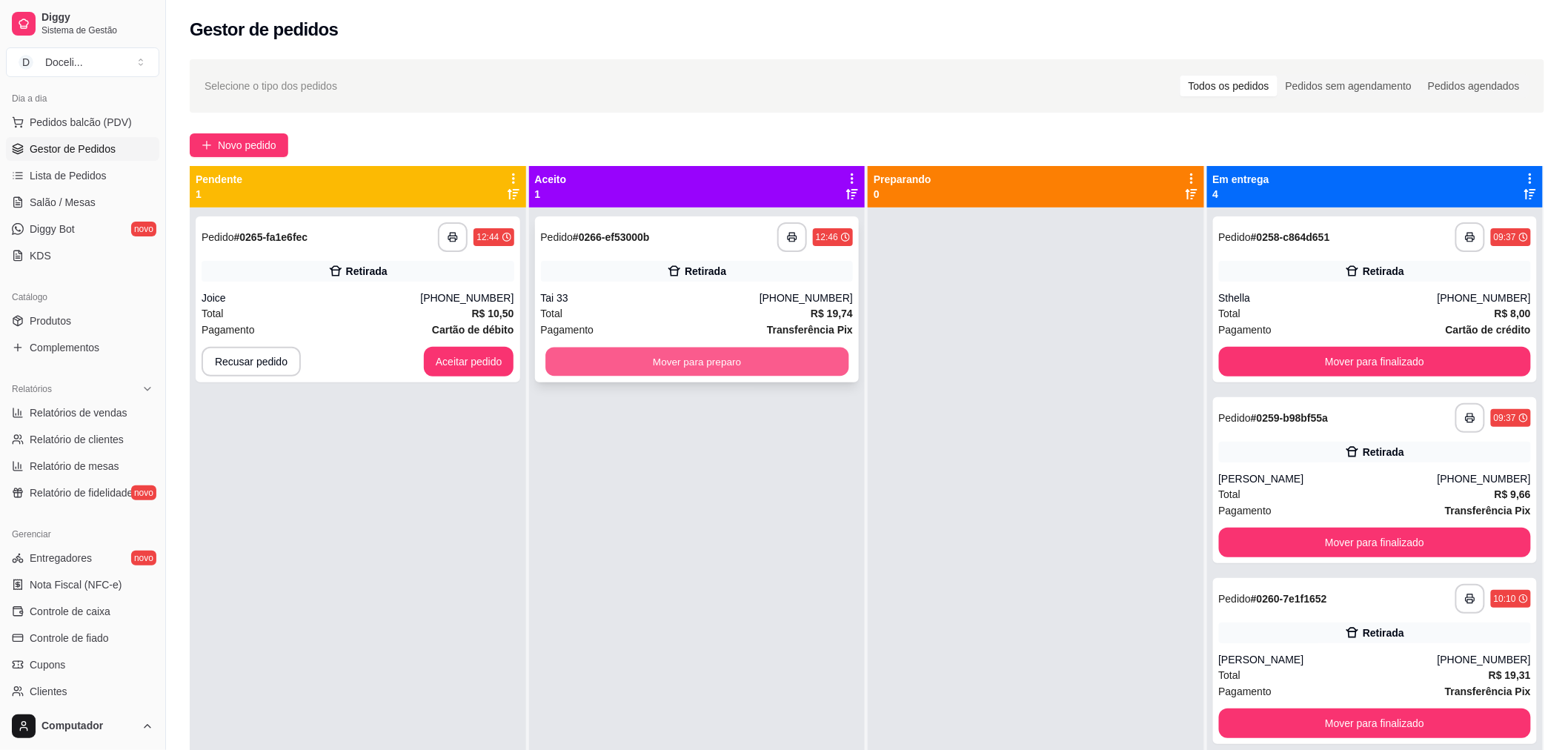
click at [635, 353] on button "Mover para preparo" at bounding box center [696, 362] width 303 height 29
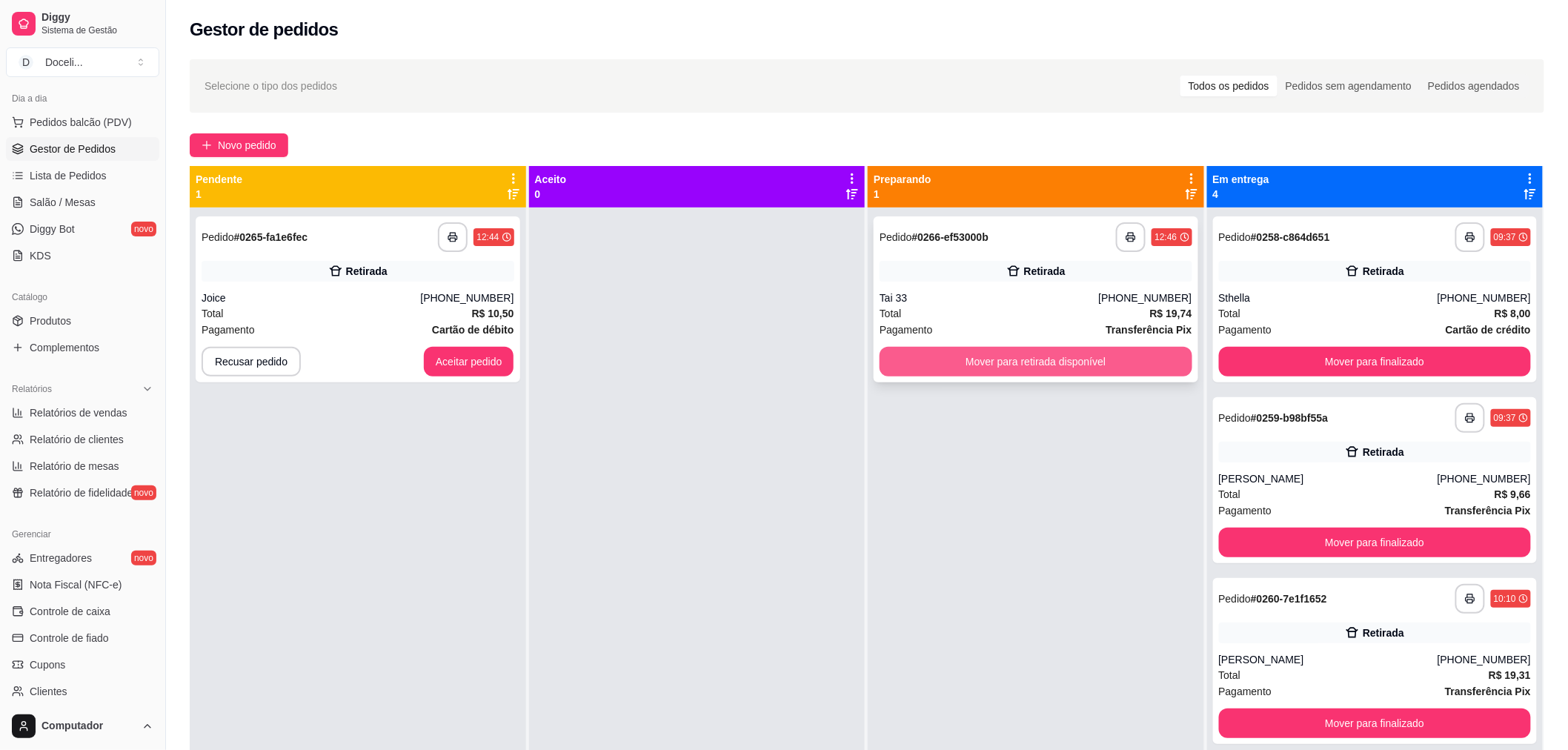
click at [941, 367] on button "Mover para retirada disponível" at bounding box center [1036, 361] width 312 height 29
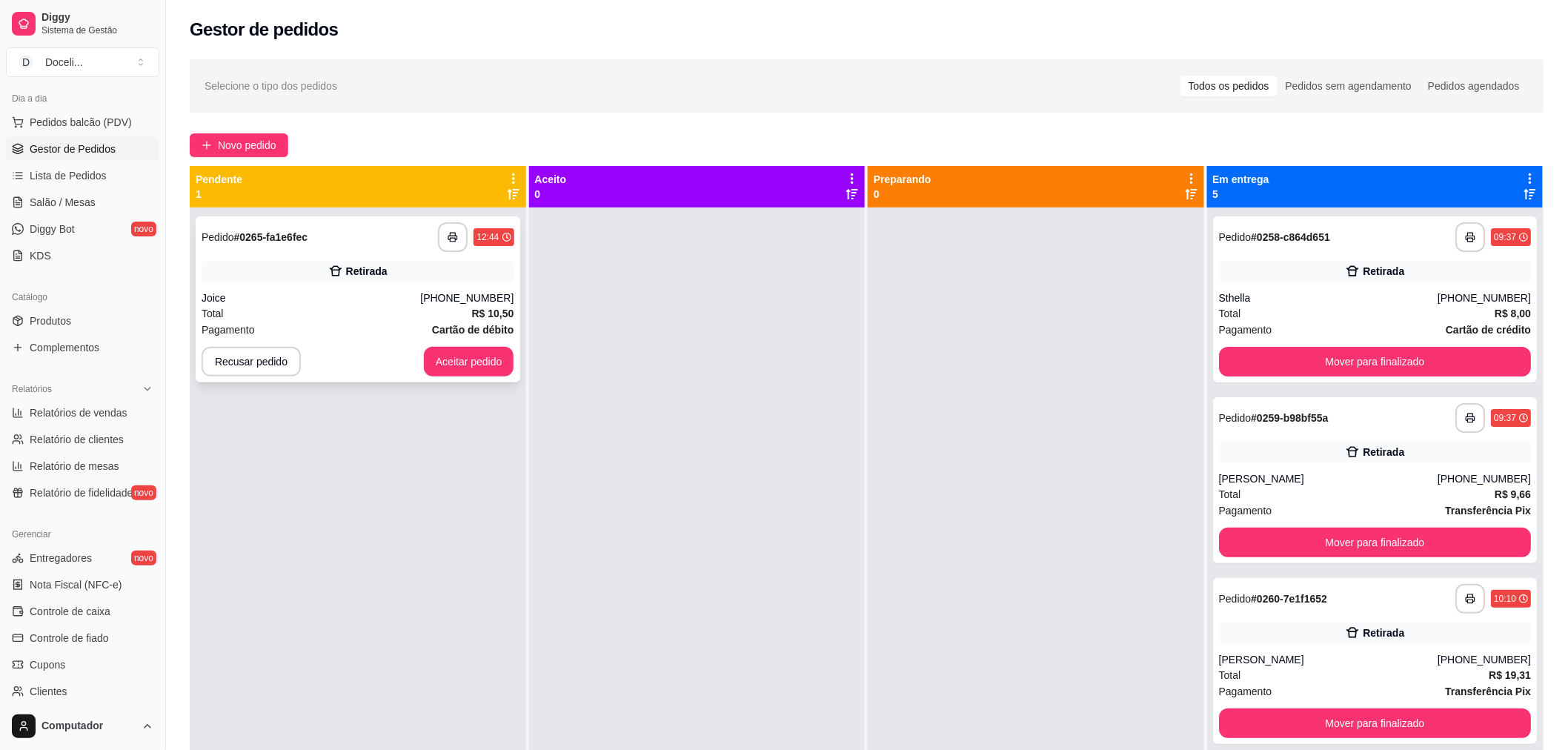
click at [305, 231] on strong "# 0265-fa1e6fec" at bounding box center [271, 237] width 74 height 12
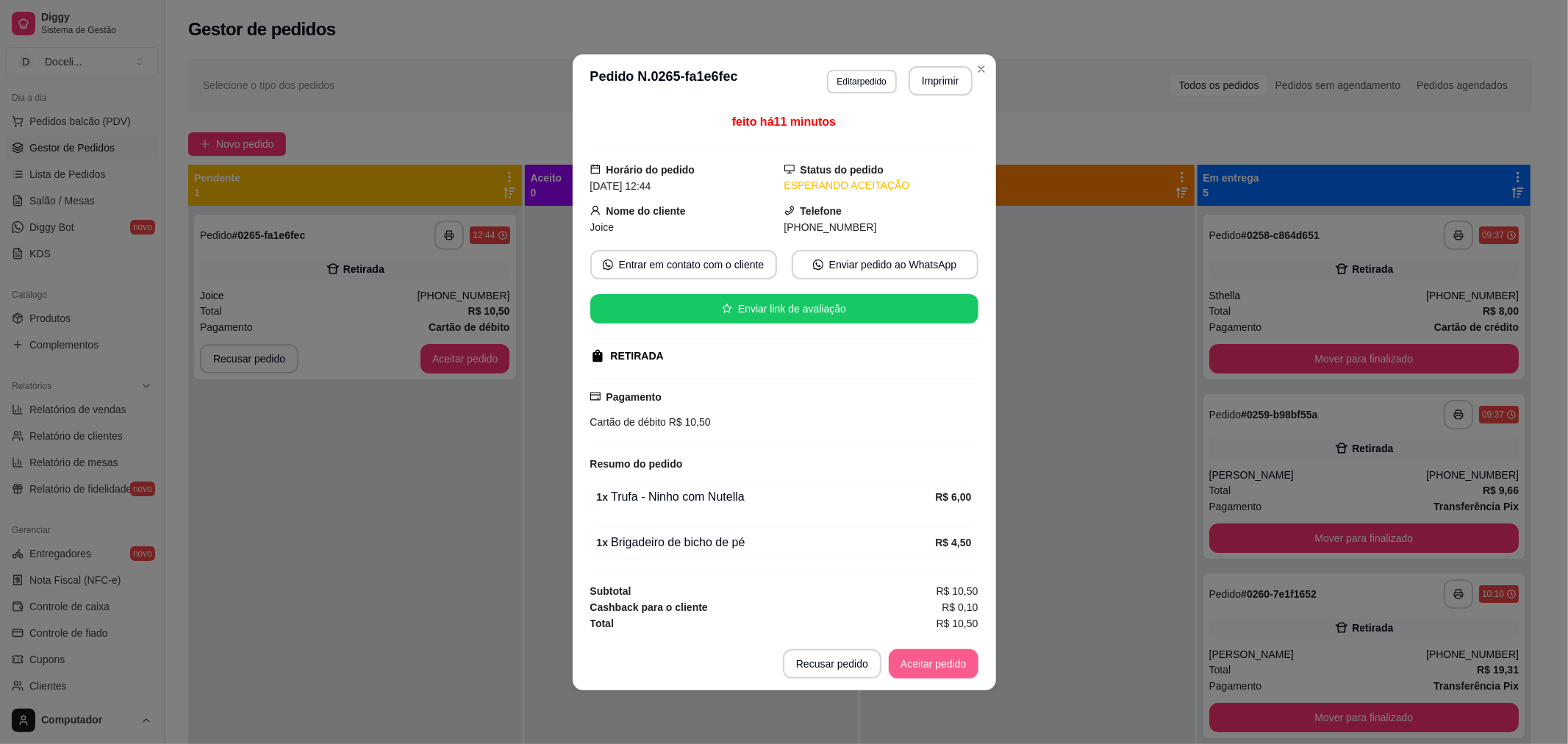
click at [926, 652] on button "Aceitar pedido" at bounding box center [934, 663] width 90 height 29
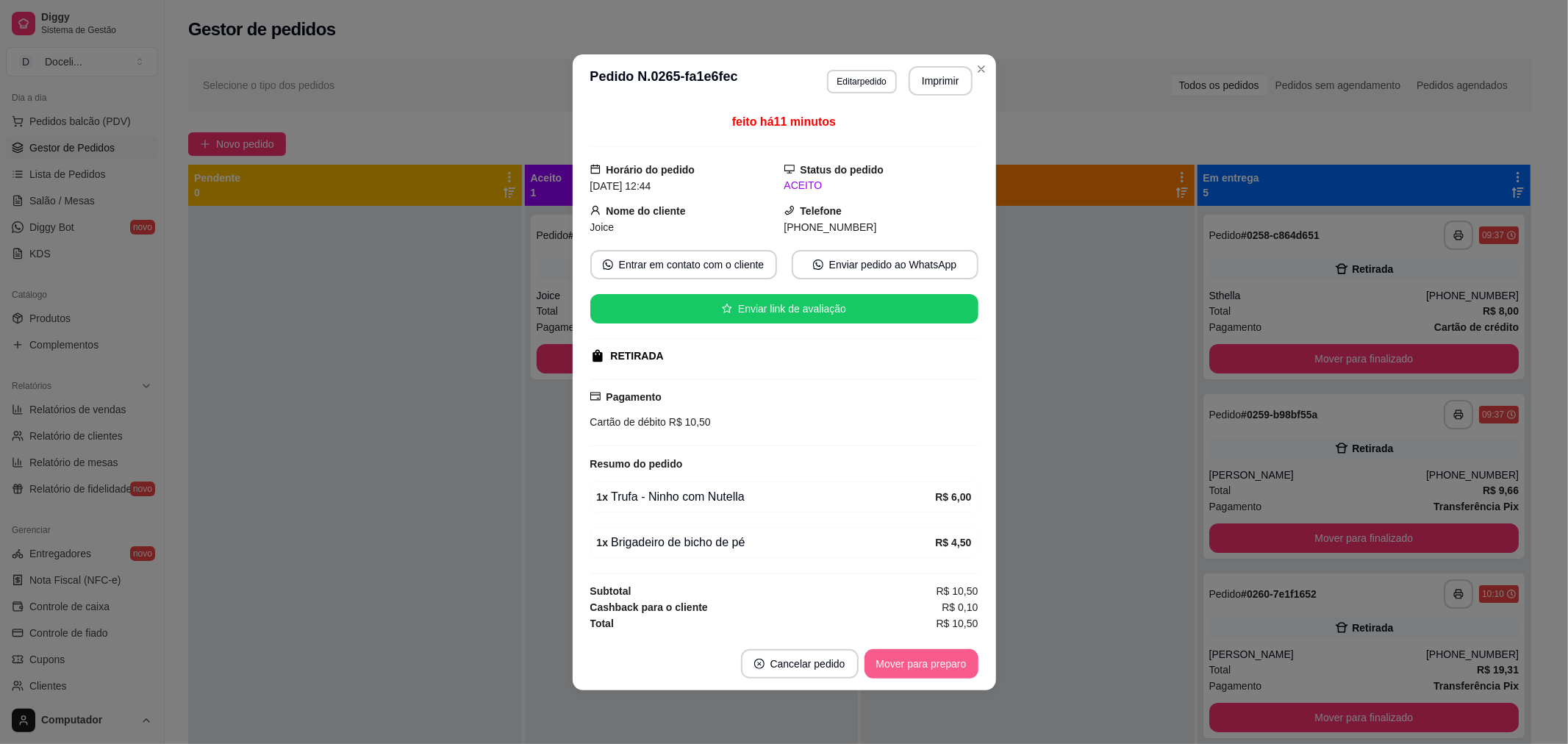
click at [926, 652] on button "Mover para preparo" at bounding box center [921, 663] width 114 height 29
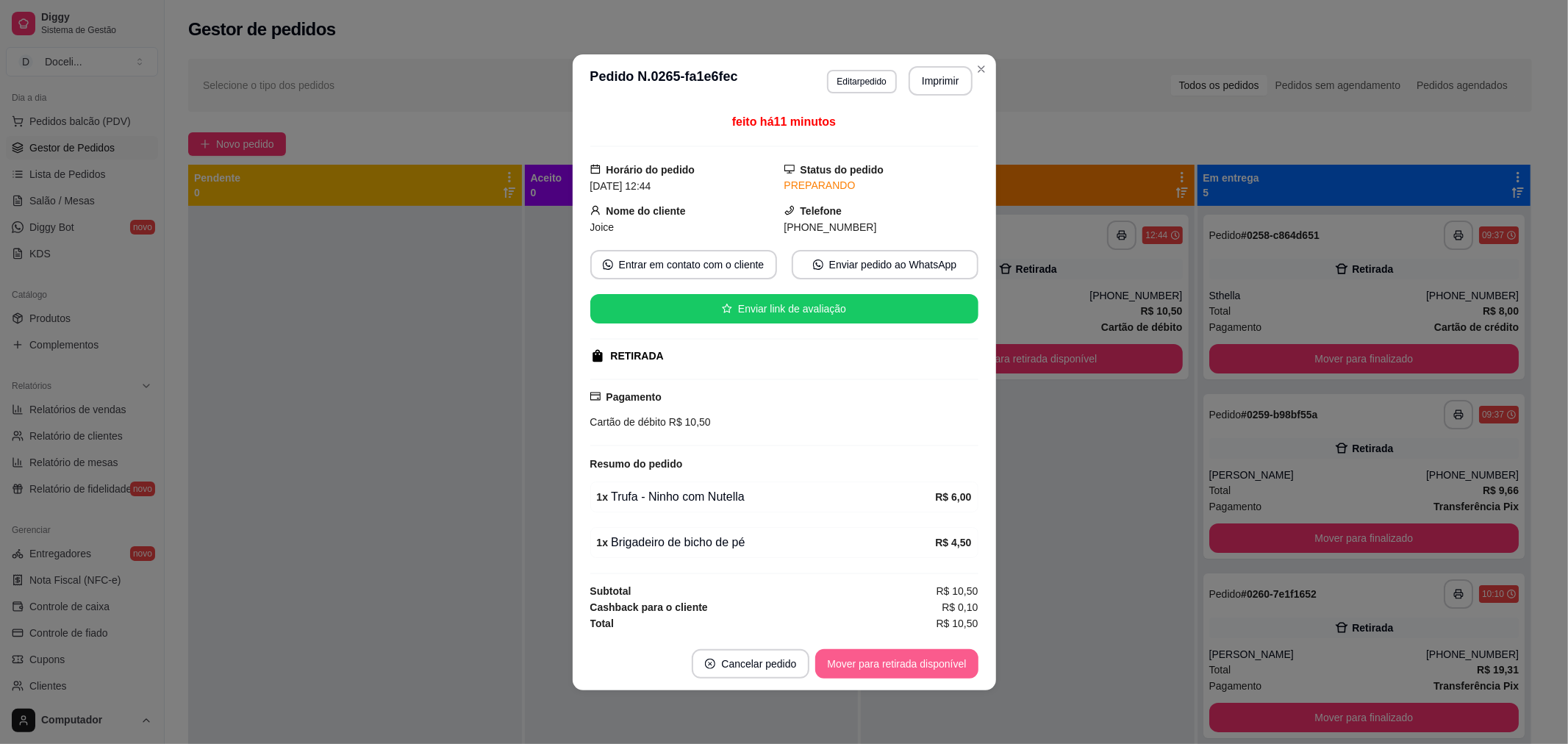
click at [926, 657] on button "Mover para retirada disponível" at bounding box center [896, 663] width 162 height 29
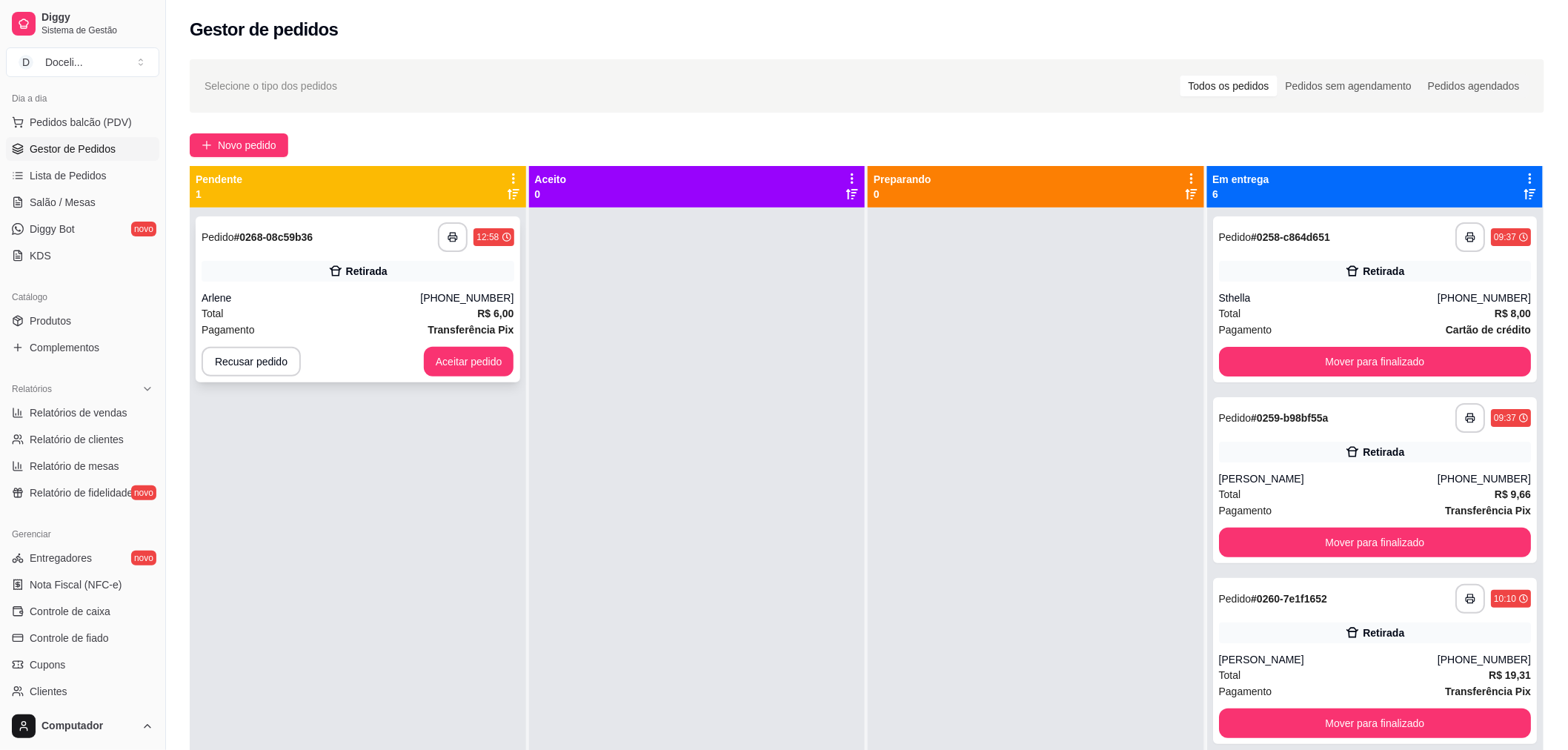
click at [273, 322] on div "Pagamento Transferência Pix" at bounding box center [358, 329] width 312 height 16
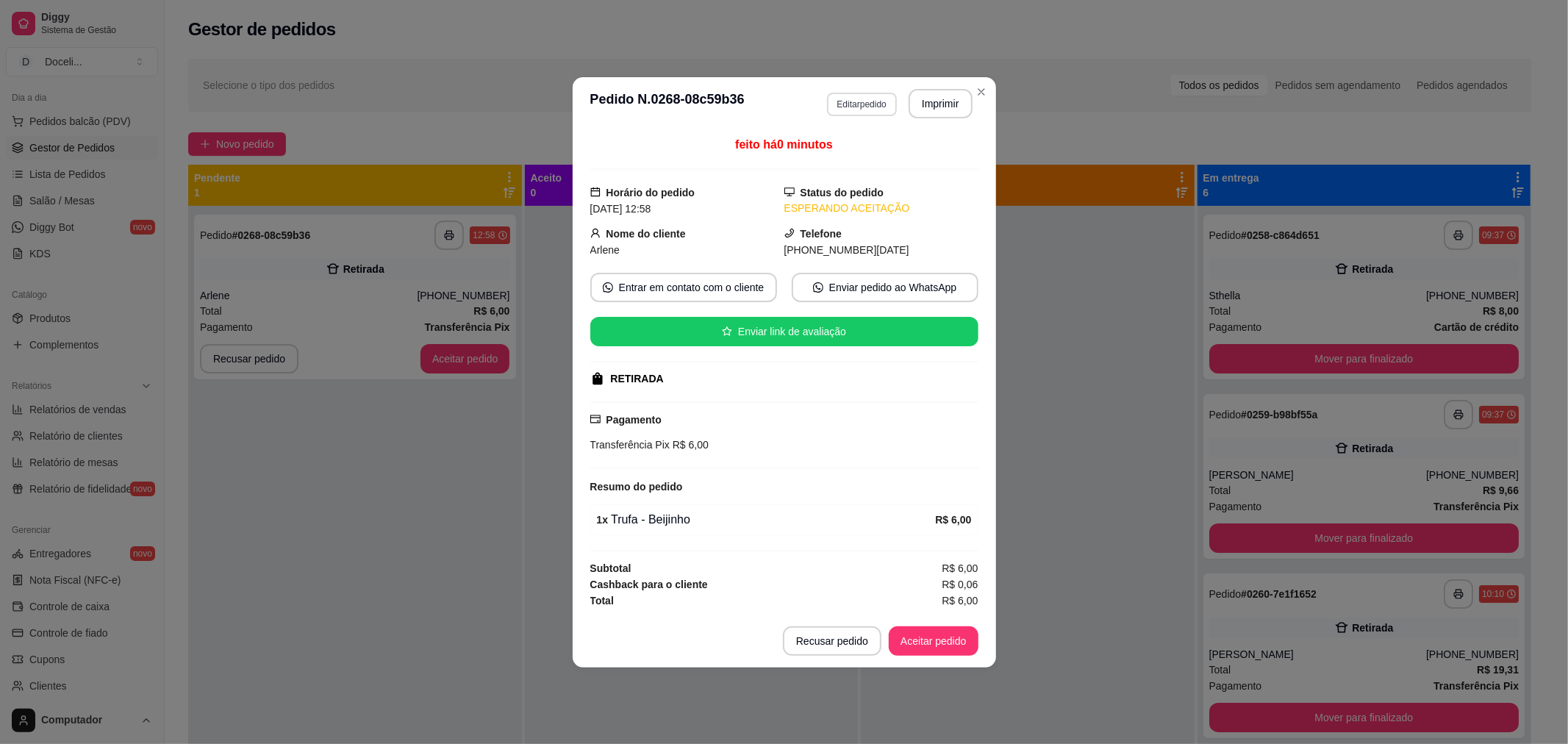
click at [857, 100] on button "Editar pedido" at bounding box center [861, 104] width 70 height 23
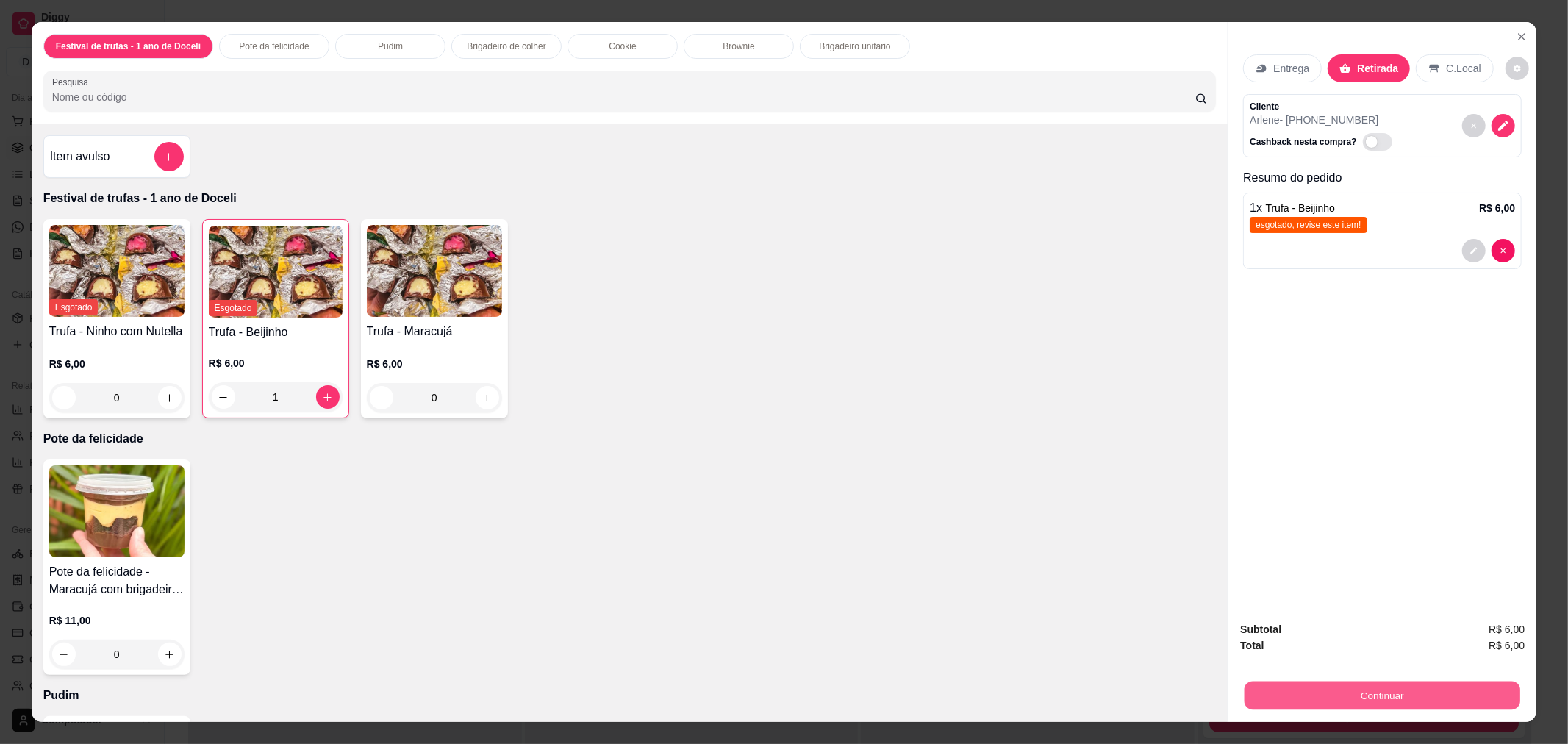
click at [1366, 696] on button "Continuar" at bounding box center [1381, 695] width 276 height 28
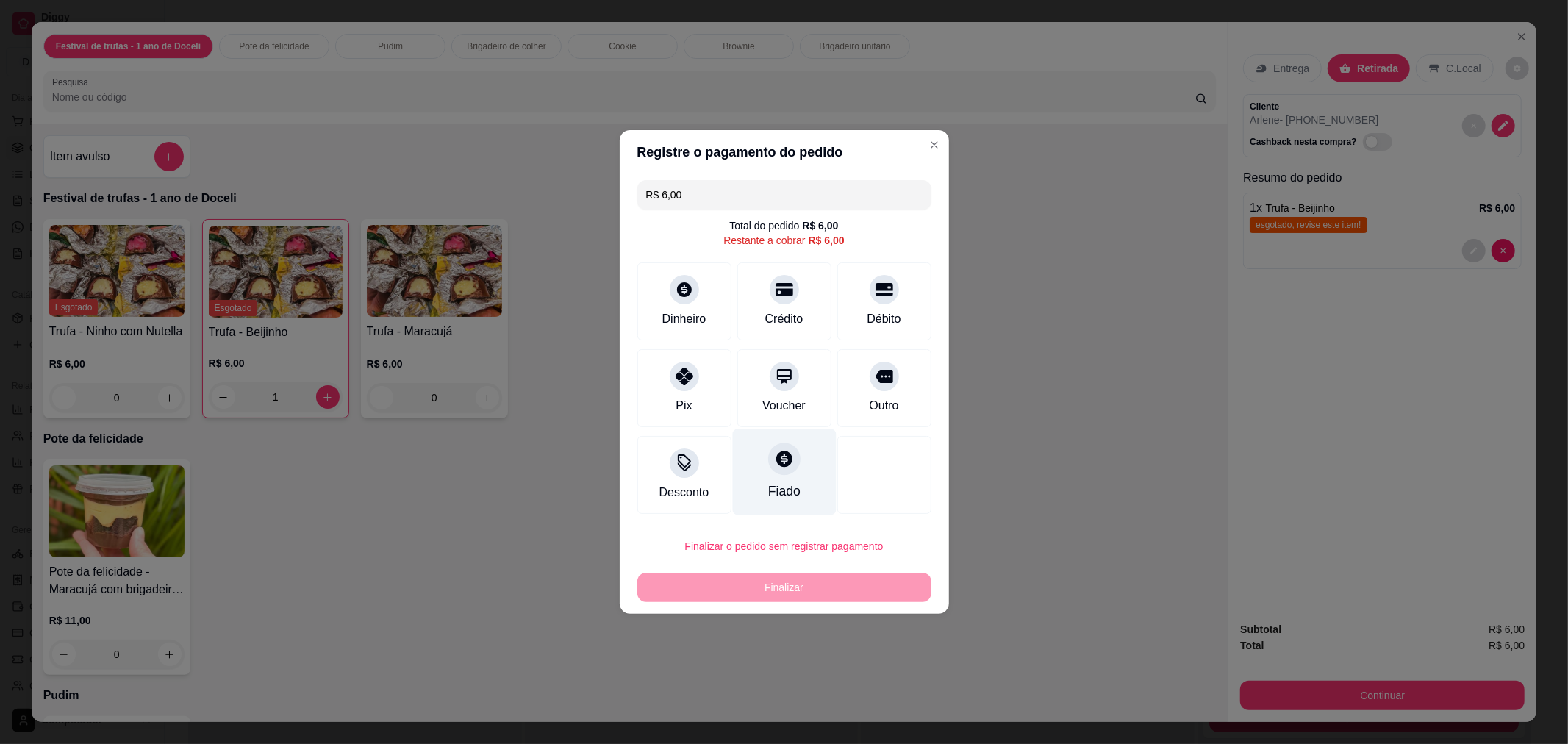
click at [768, 465] on div at bounding box center [784, 458] width 32 height 32
type input "R$ 0,00"
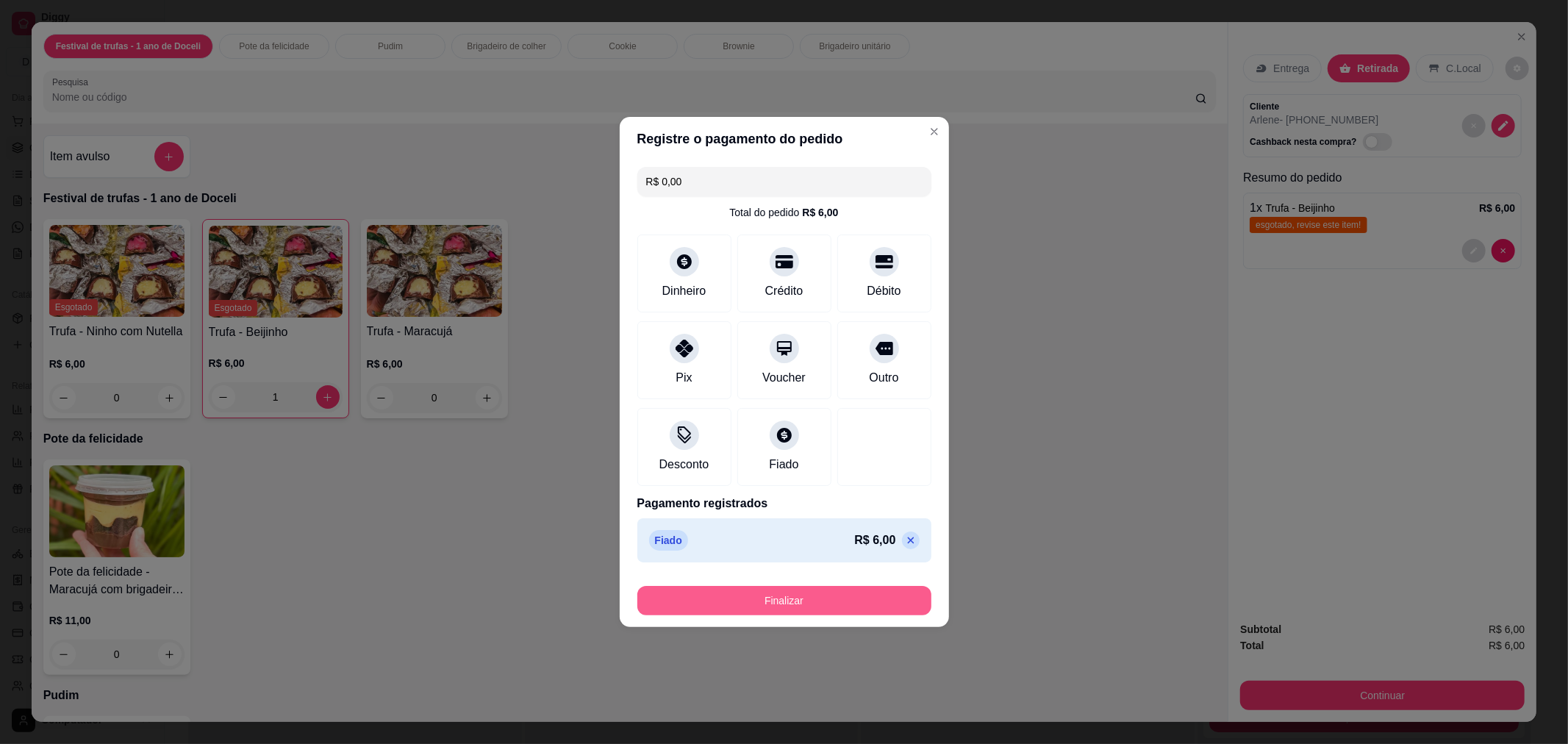
click at [804, 603] on button "Finalizar" at bounding box center [784, 600] width 294 height 29
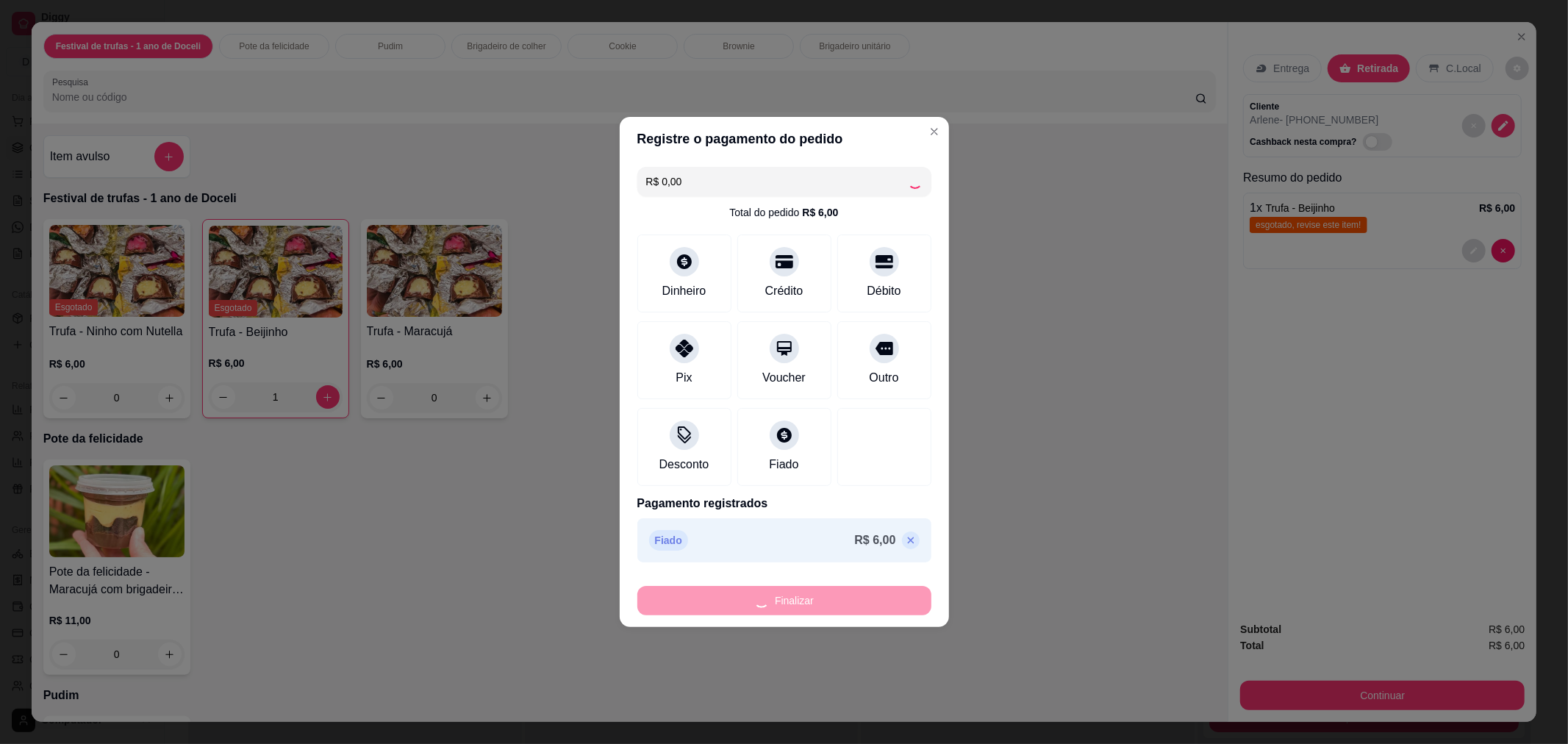
type input "0"
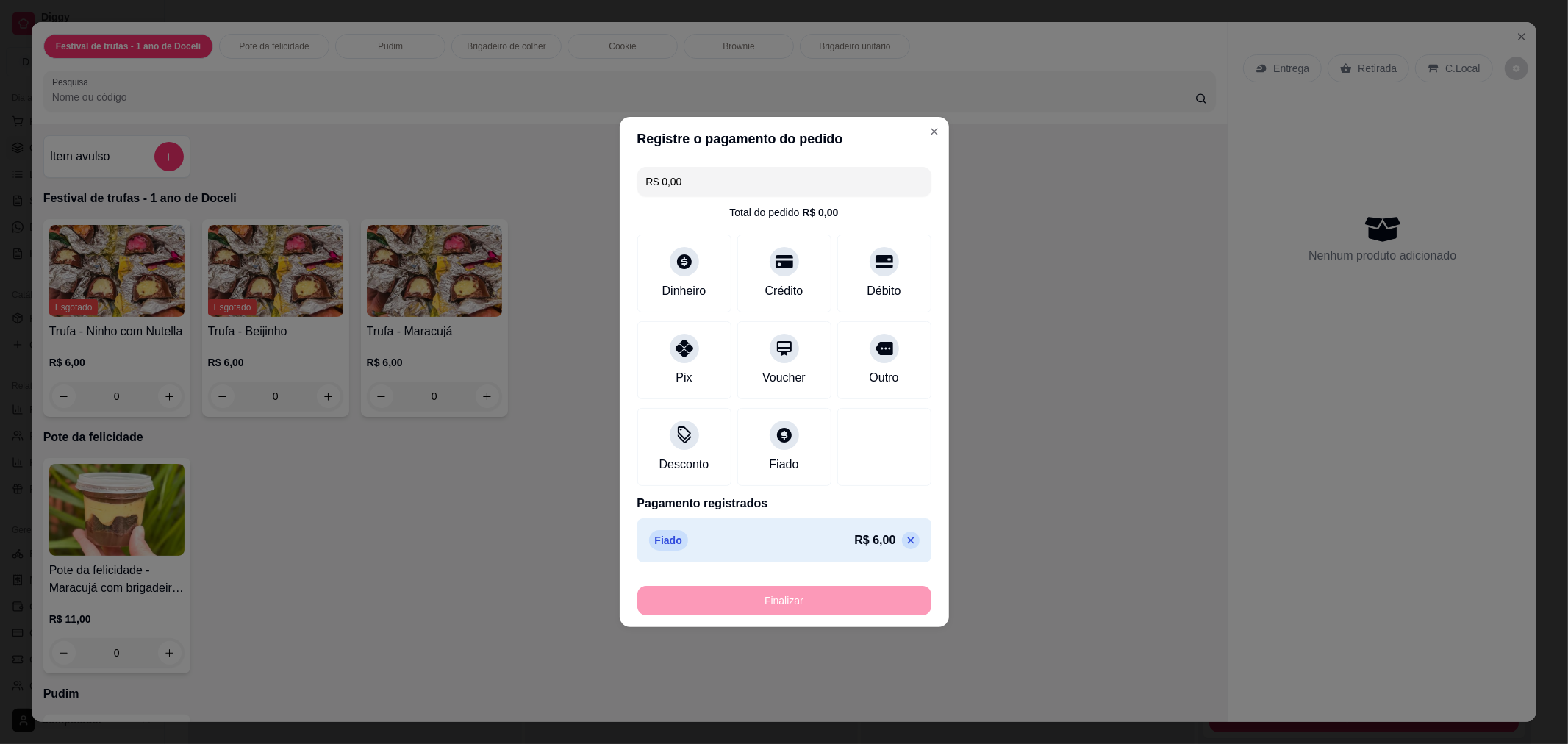
type input "-R$ 6,00"
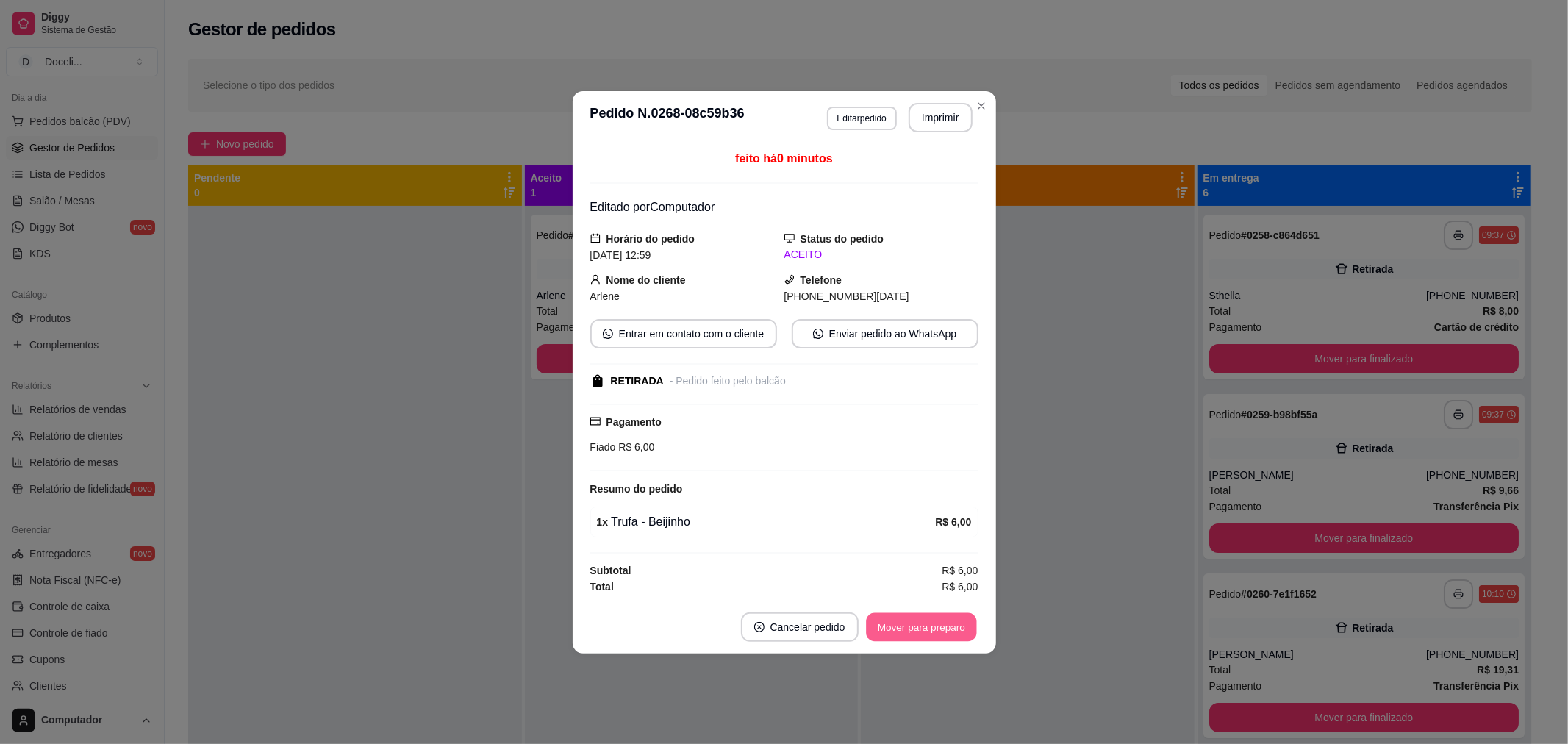
click at [929, 622] on button "Mover para preparo" at bounding box center [921, 627] width 110 height 28
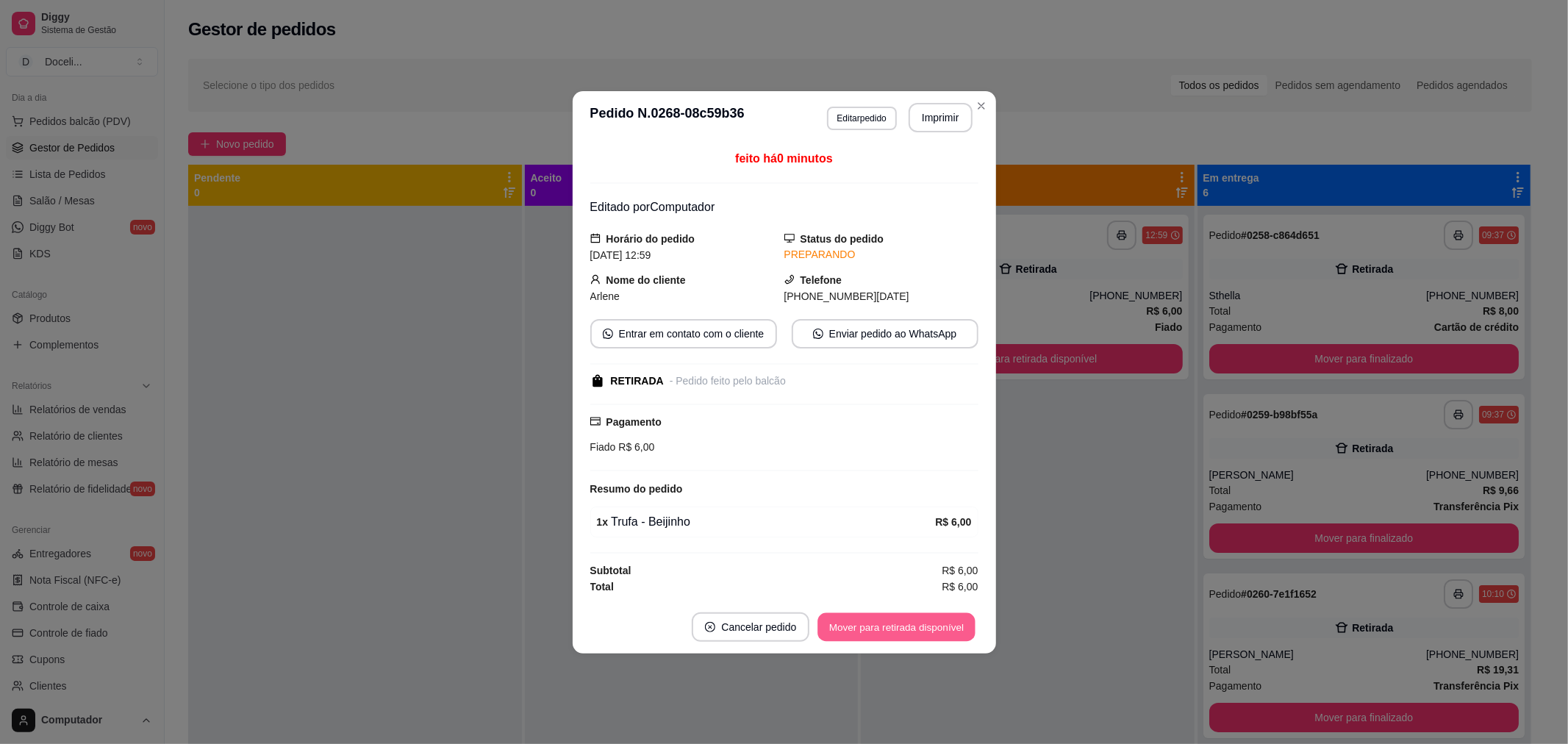
click at [929, 622] on button "Mover para retirada disponível" at bounding box center [896, 627] width 157 height 28
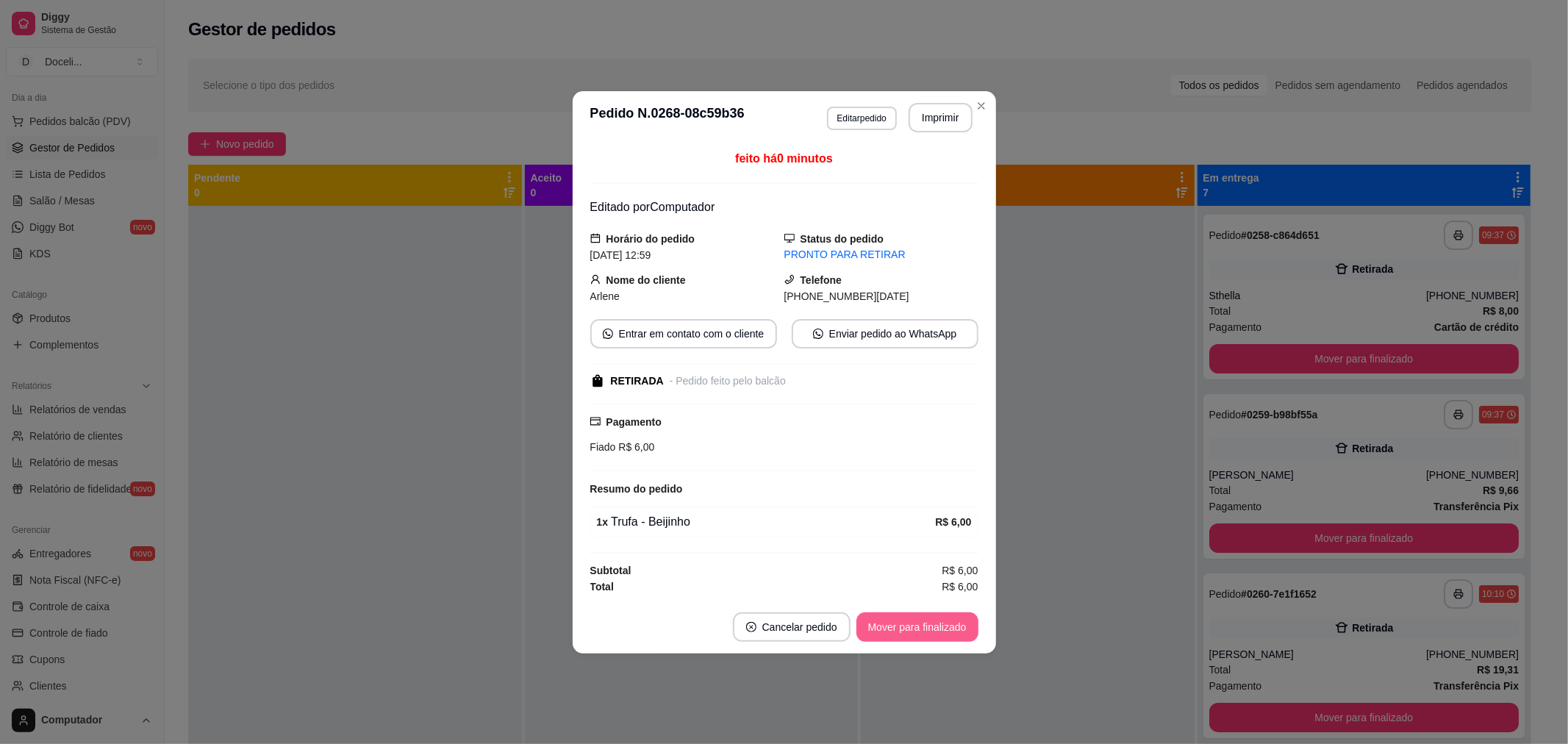
click at [932, 631] on button "Mover para finalizado" at bounding box center [917, 627] width 122 height 29
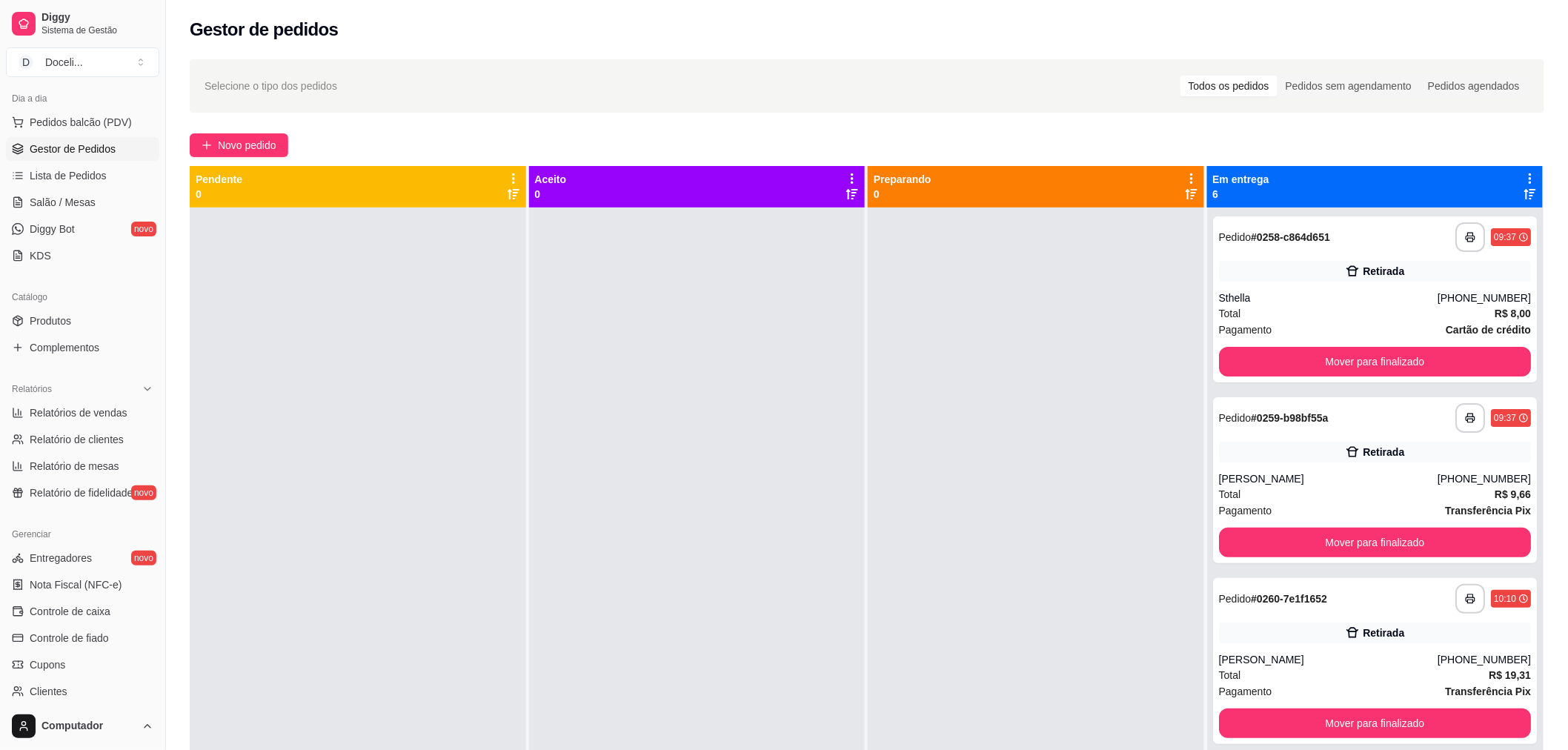
click at [1009, 427] on div at bounding box center [1036, 582] width 336 height 750
click at [1352, 524] on div "**********" at bounding box center [1375, 480] width 324 height 166
click at [1352, 538] on button "Mover para finalizado" at bounding box center [1375, 542] width 312 height 29
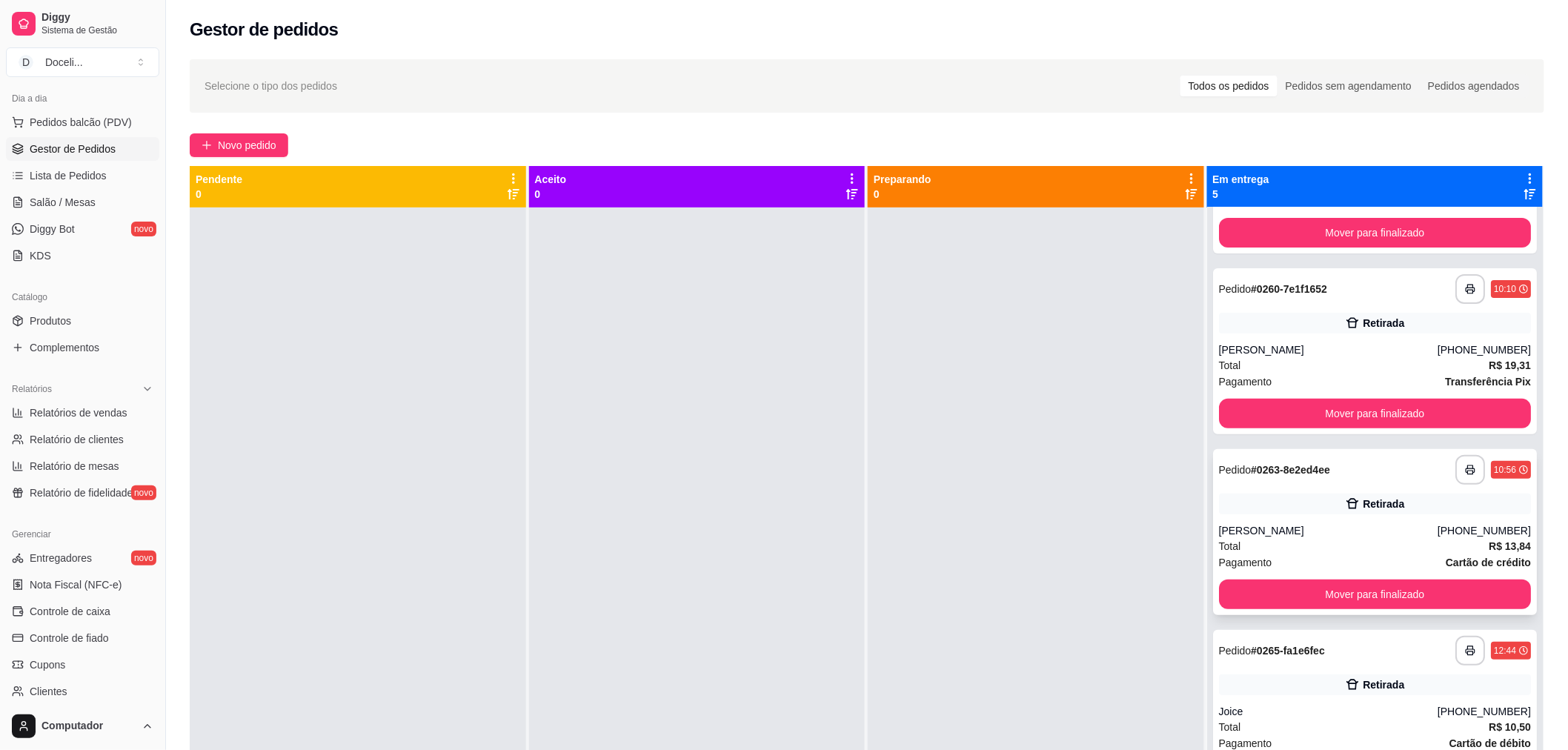
scroll to position [165, 0]
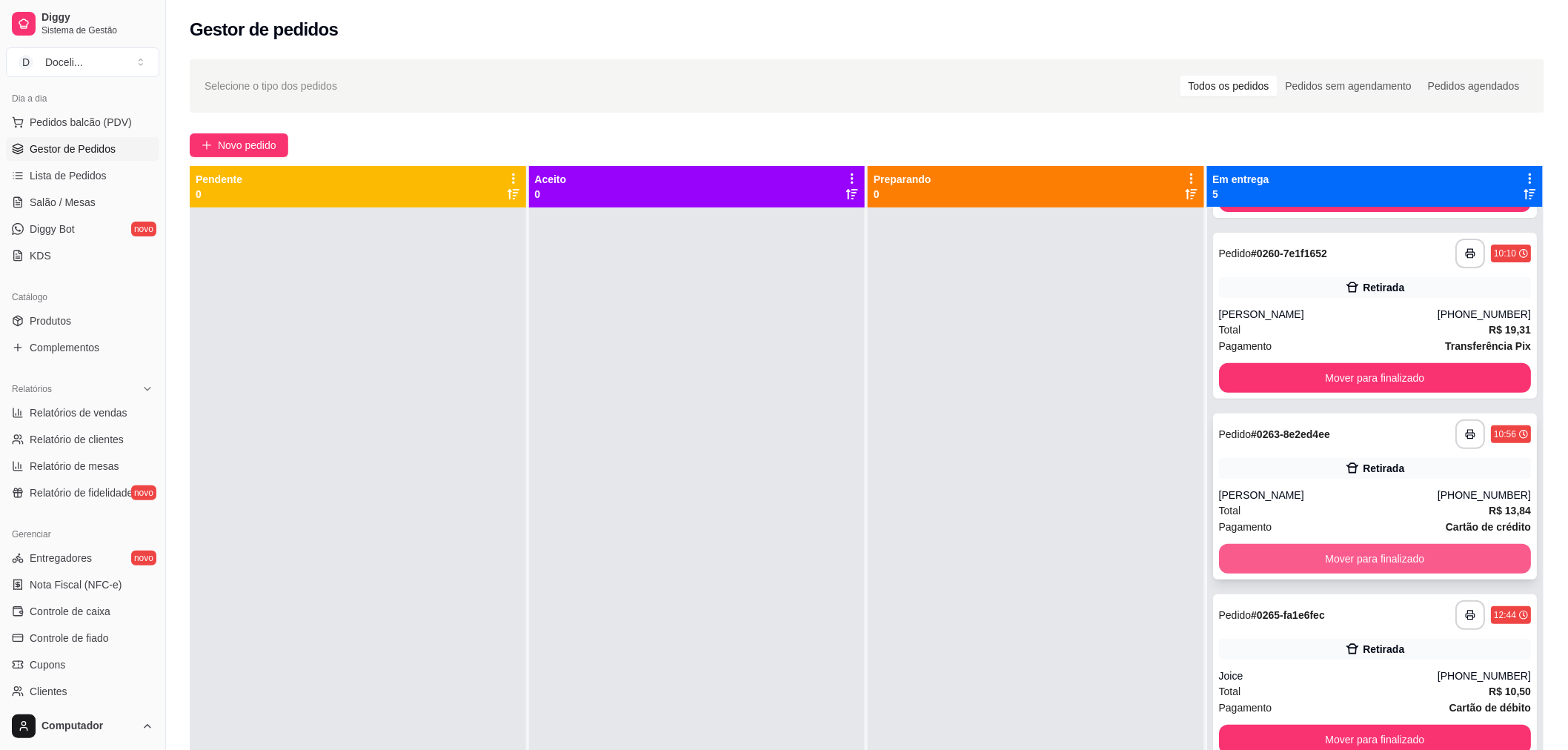
click at [1324, 560] on button "Mover para finalizado" at bounding box center [1375, 558] width 312 height 29
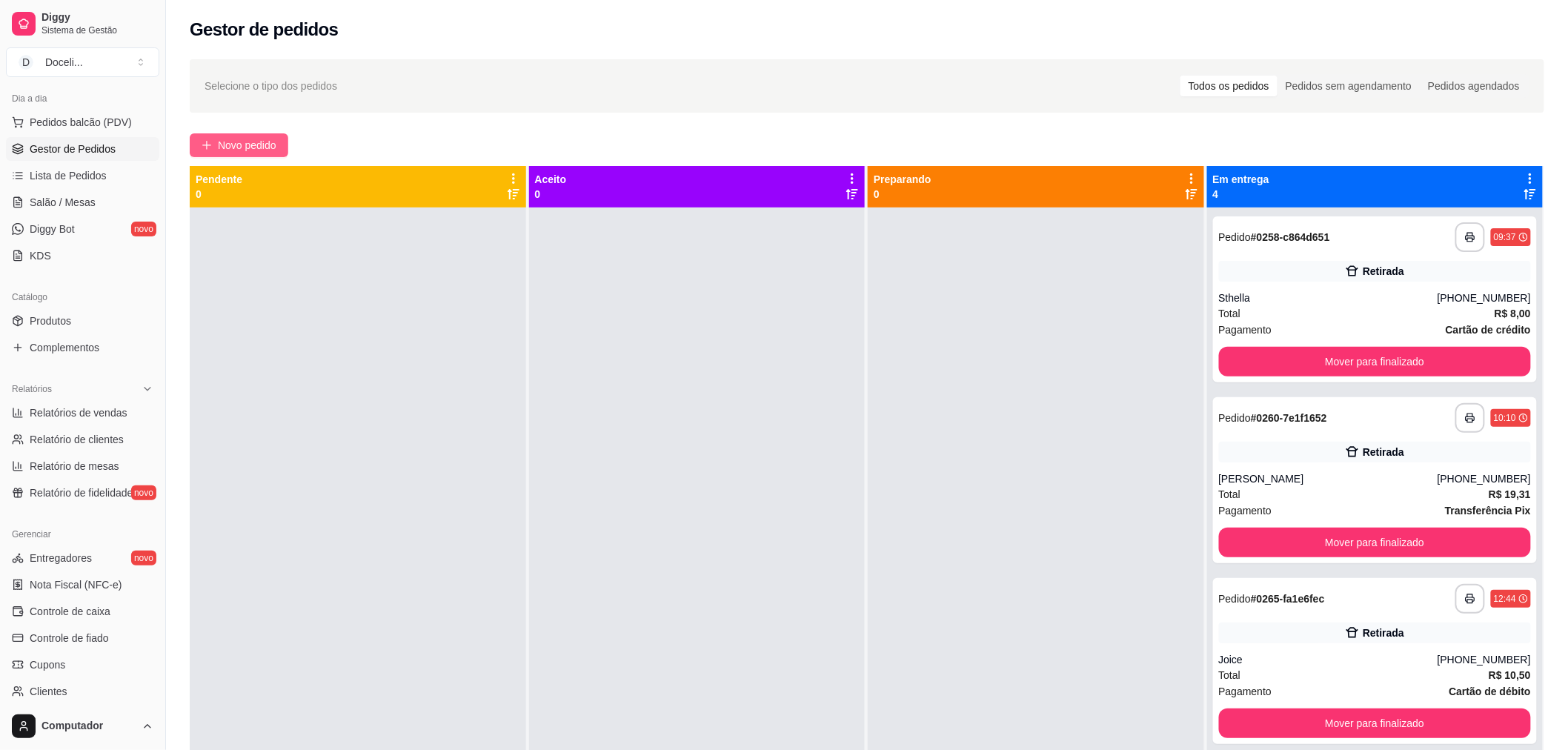
click at [260, 145] on span "Novo pedido" at bounding box center [247, 144] width 59 height 16
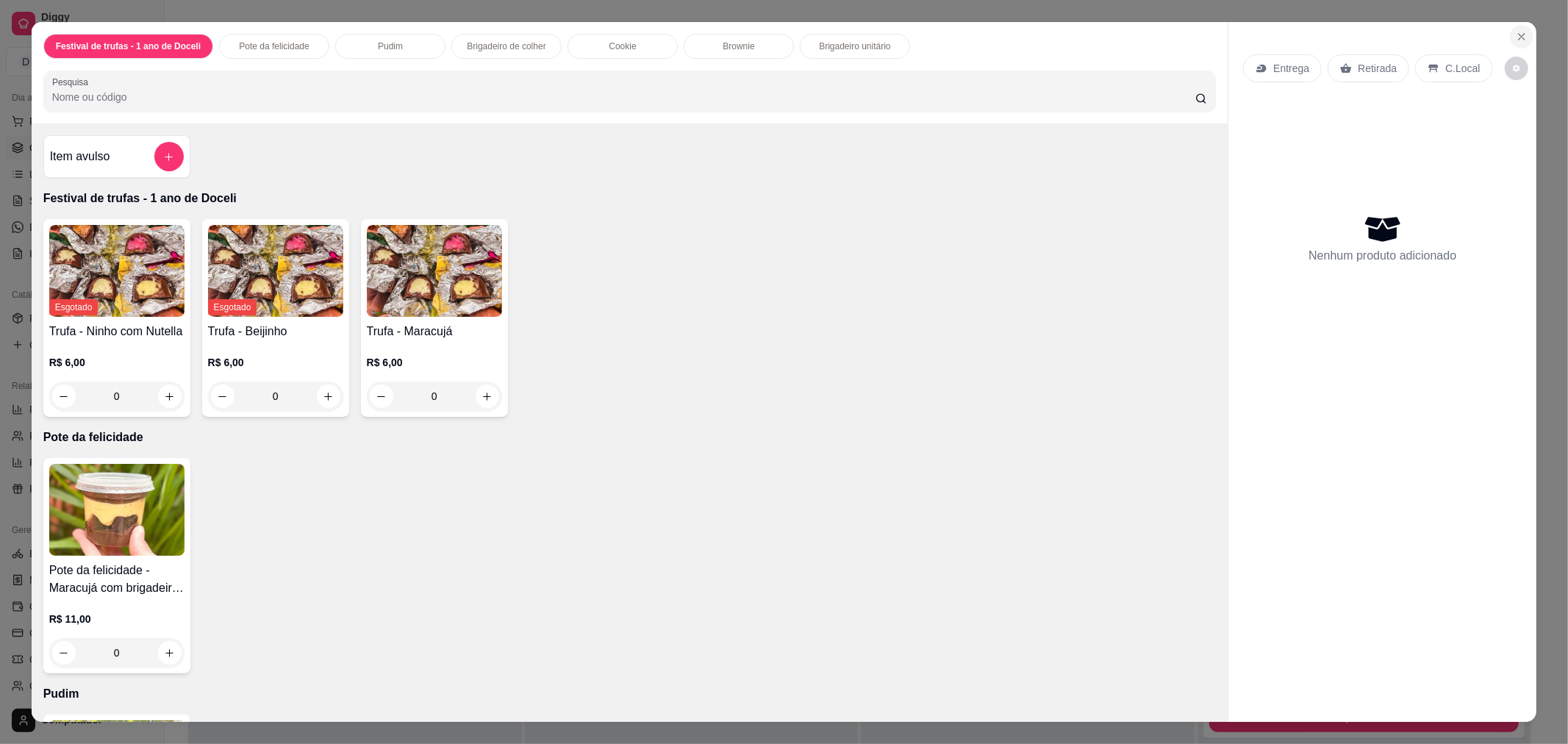
click at [1516, 41] on icon "Close" at bounding box center [1521, 37] width 12 height 12
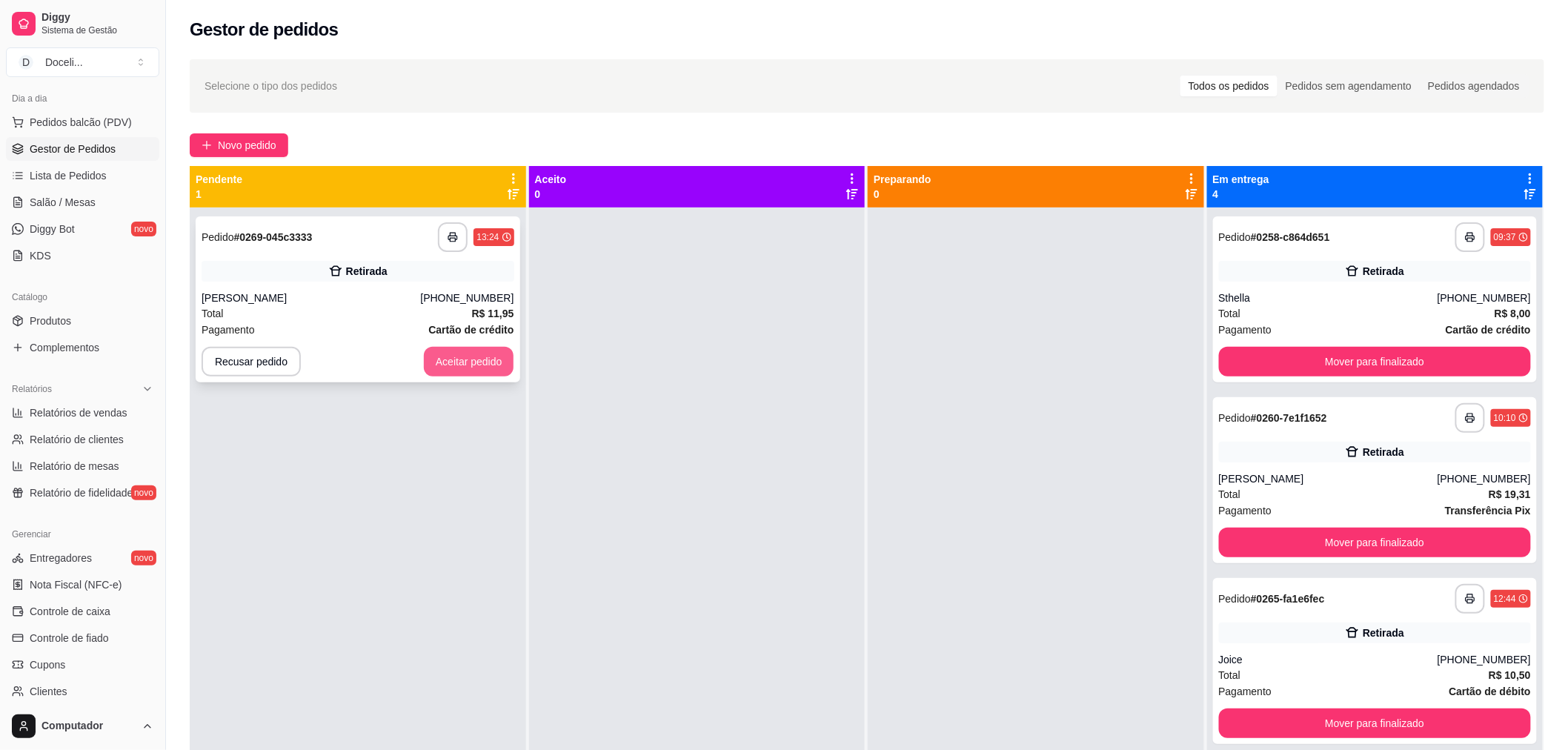
click at [469, 365] on button "Aceitar pedido" at bounding box center [469, 361] width 91 height 29
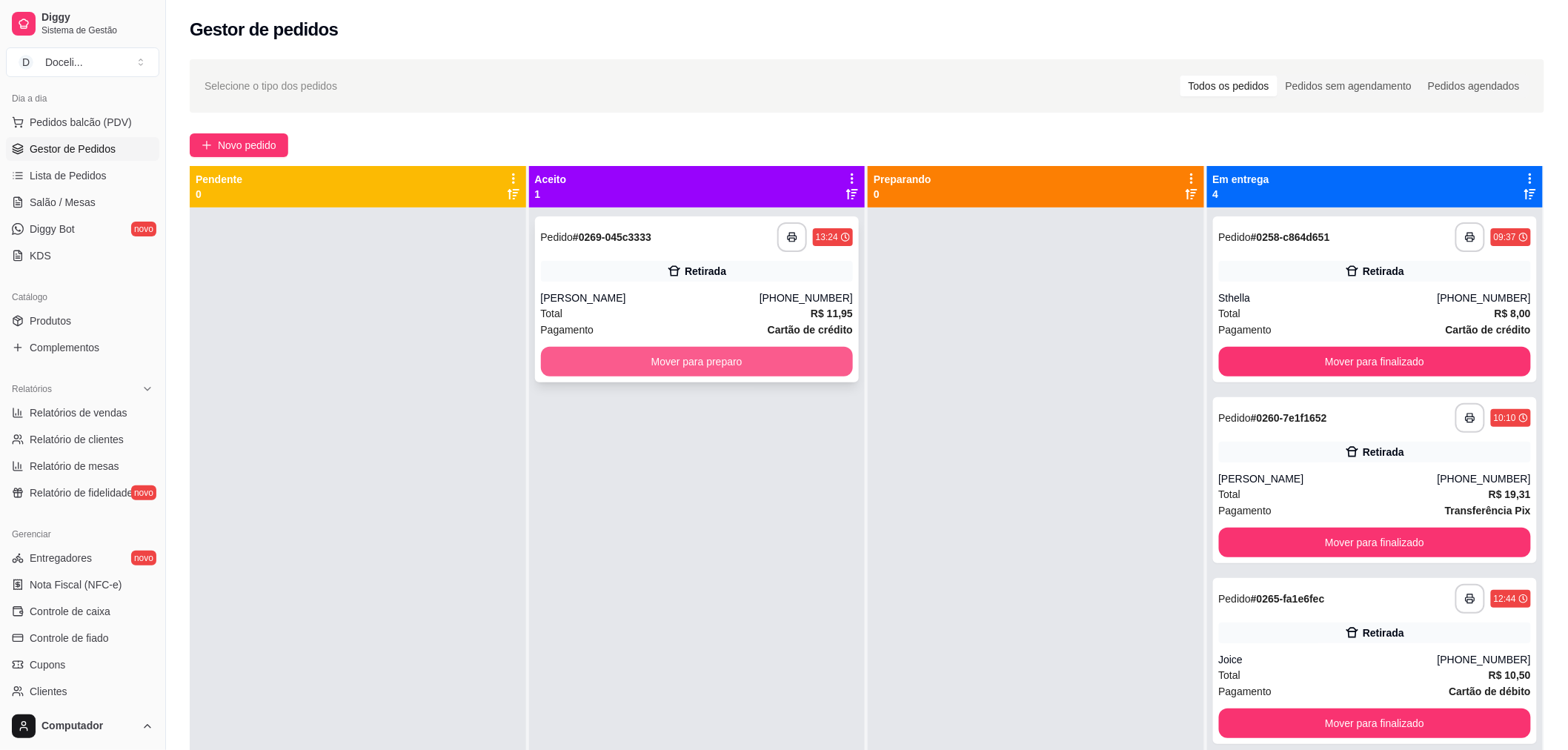
click at [701, 361] on button "Mover para preparo" at bounding box center [697, 361] width 312 height 29
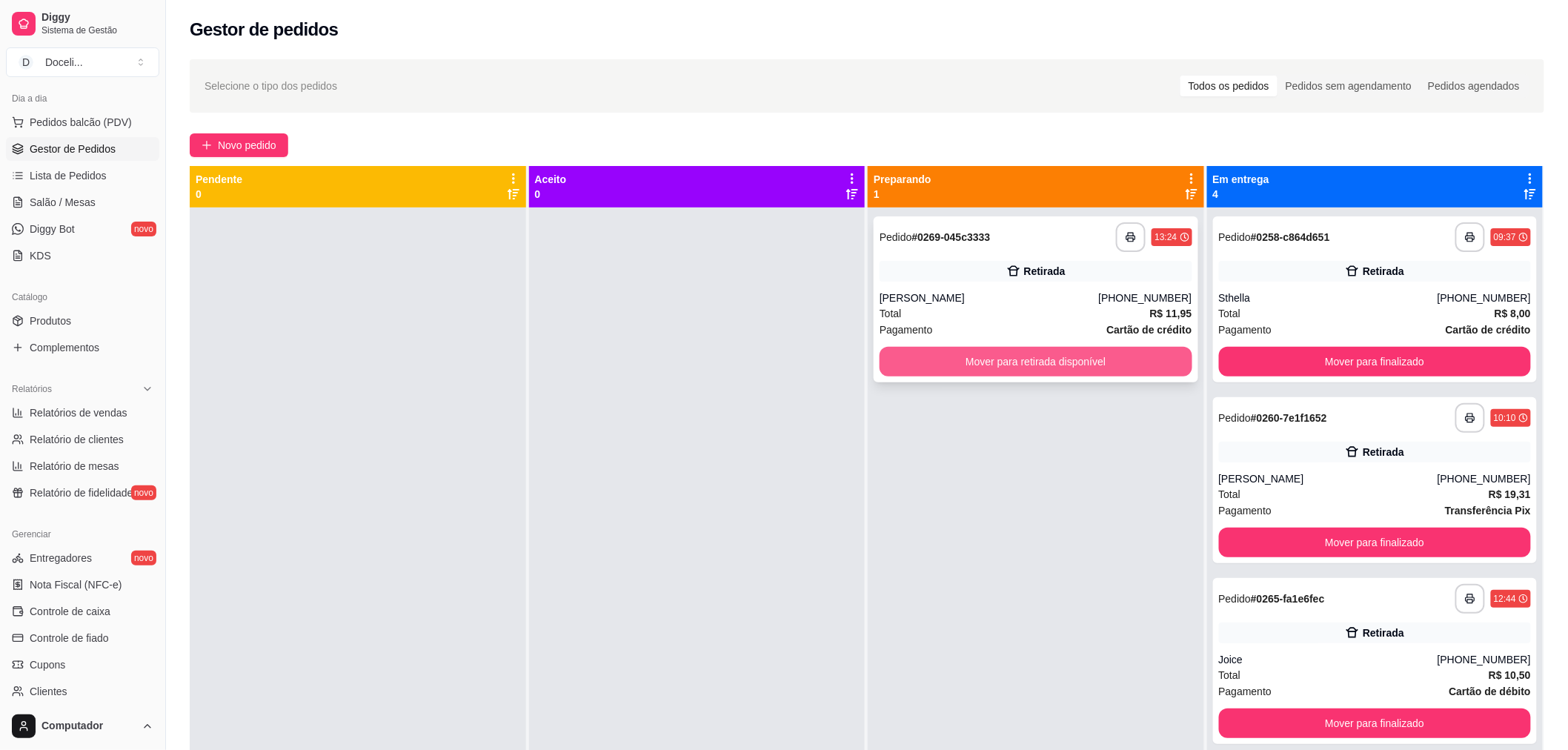
click at [1067, 359] on button "Mover para retirada disponível" at bounding box center [1036, 361] width 312 height 29
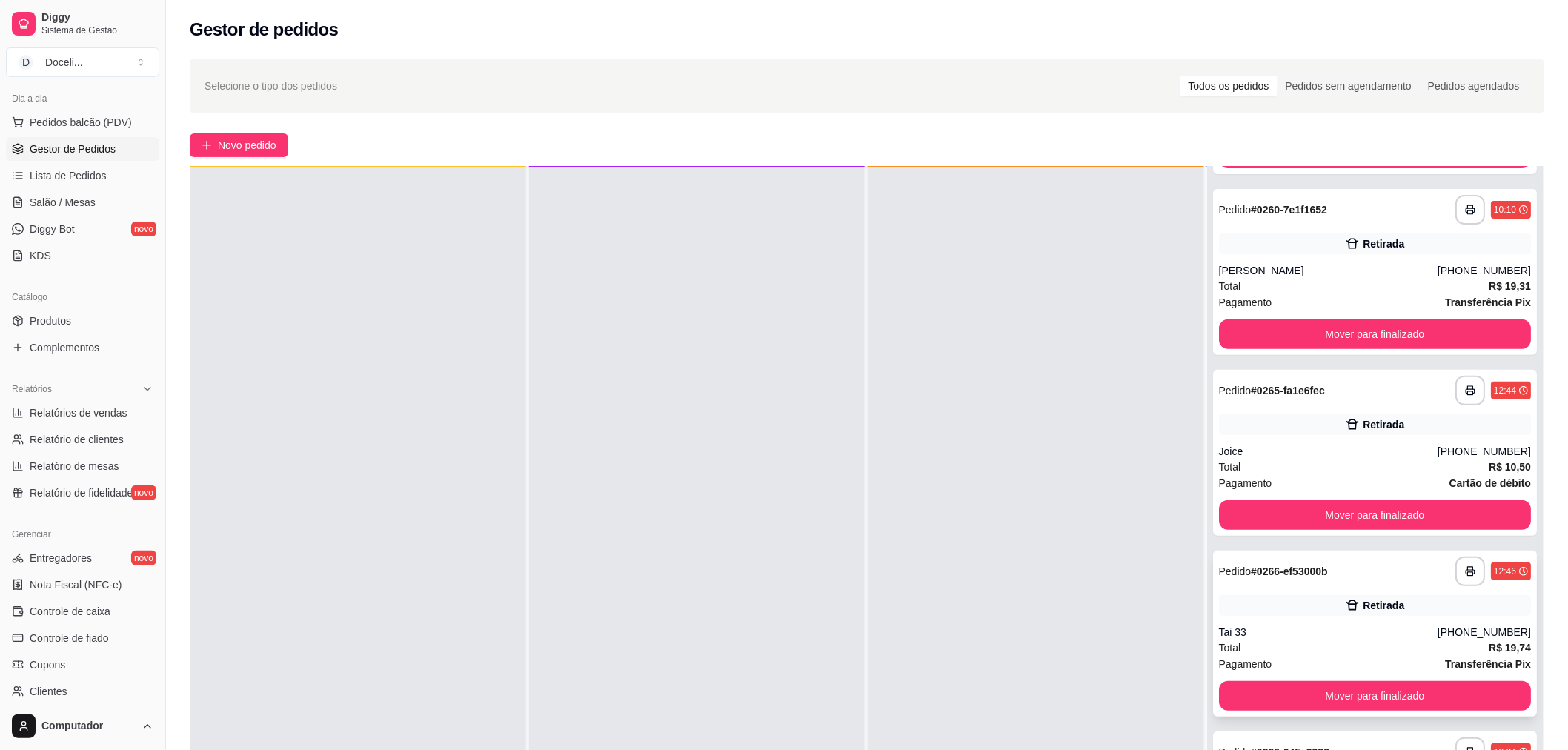
scroll to position [226, 0]
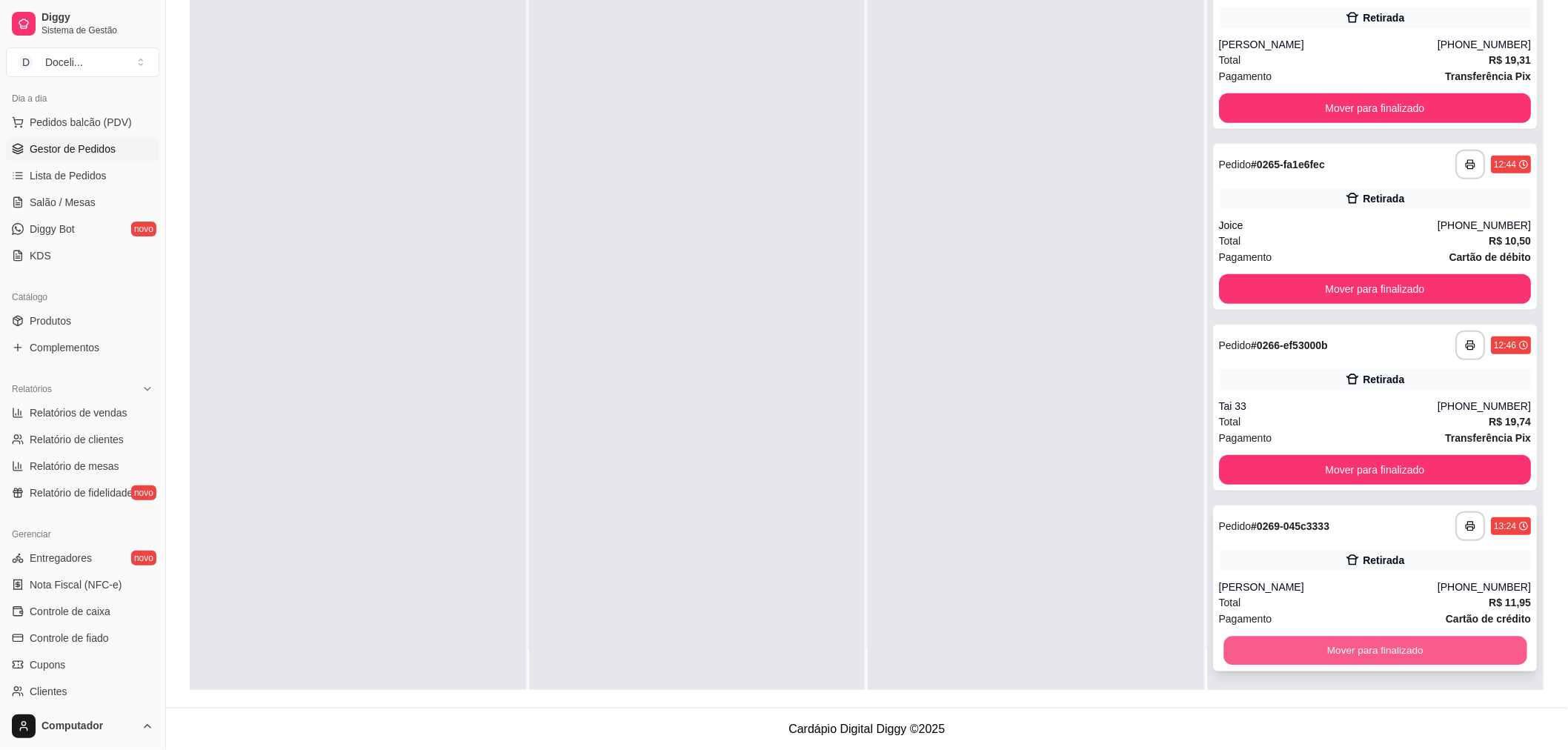
click at [1394, 652] on button "Mover para finalizado" at bounding box center [1374, 651] width 303 height 29
